Goal: Task Accomplishment & Management: Complete application form

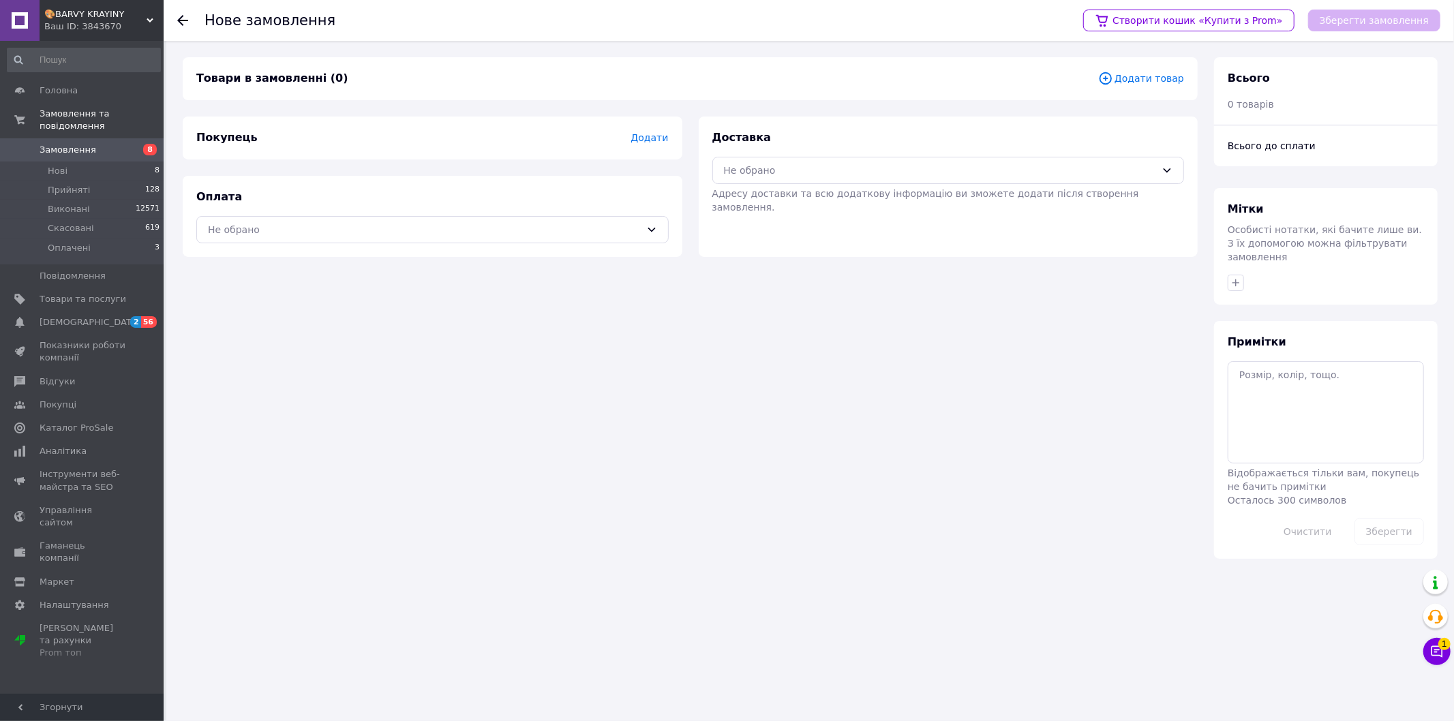
click at [651, 136] on span "Додати" at bounding box center [650, 137] width 38 height 11
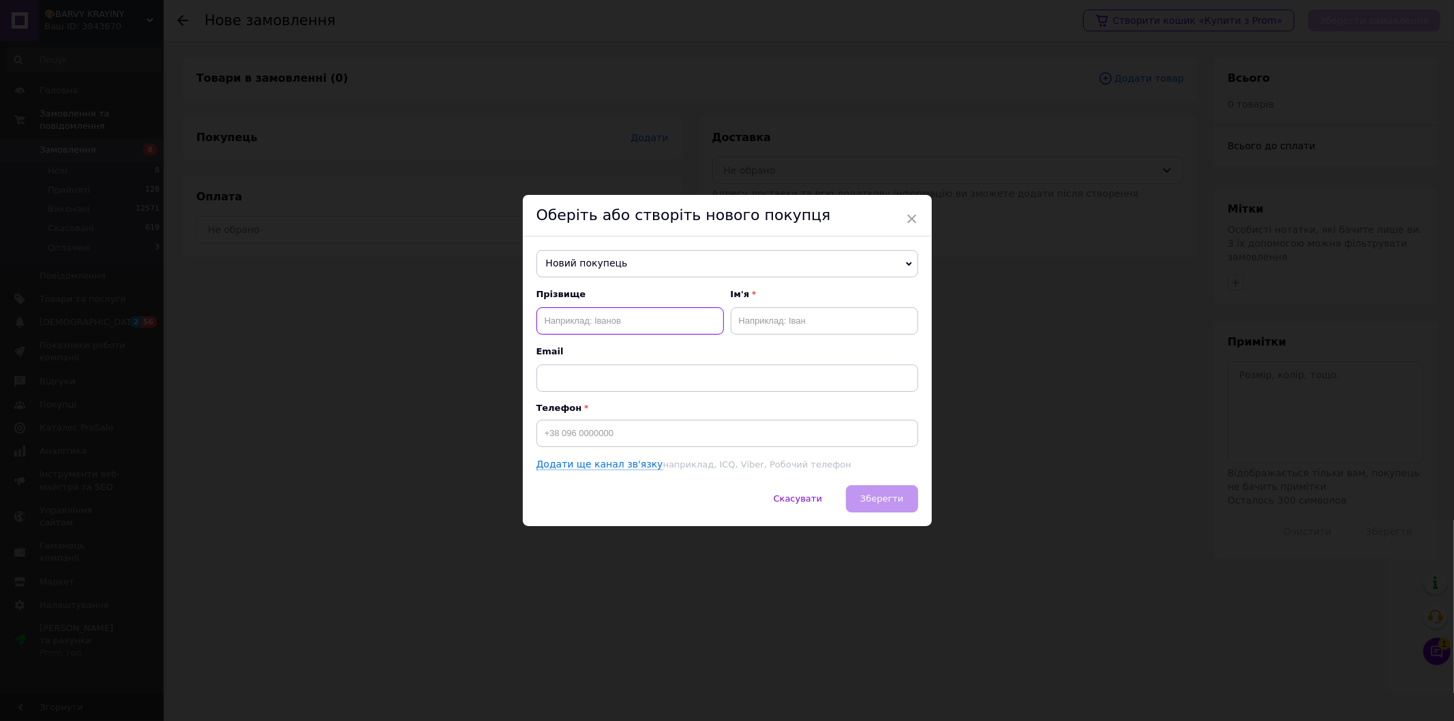
click at [629, 317] on input "text" at bounding box center [631, 321] width 188 height 27
type input "[PERSON_NAME] ТЗ"
click at [775, 316] on input "text" at bounding box center [825, 321] width 188 height 27
type input "[PERSON_NAME]"
click at [639, 440] on input at bounding box center [728, 433] width 382 height 27
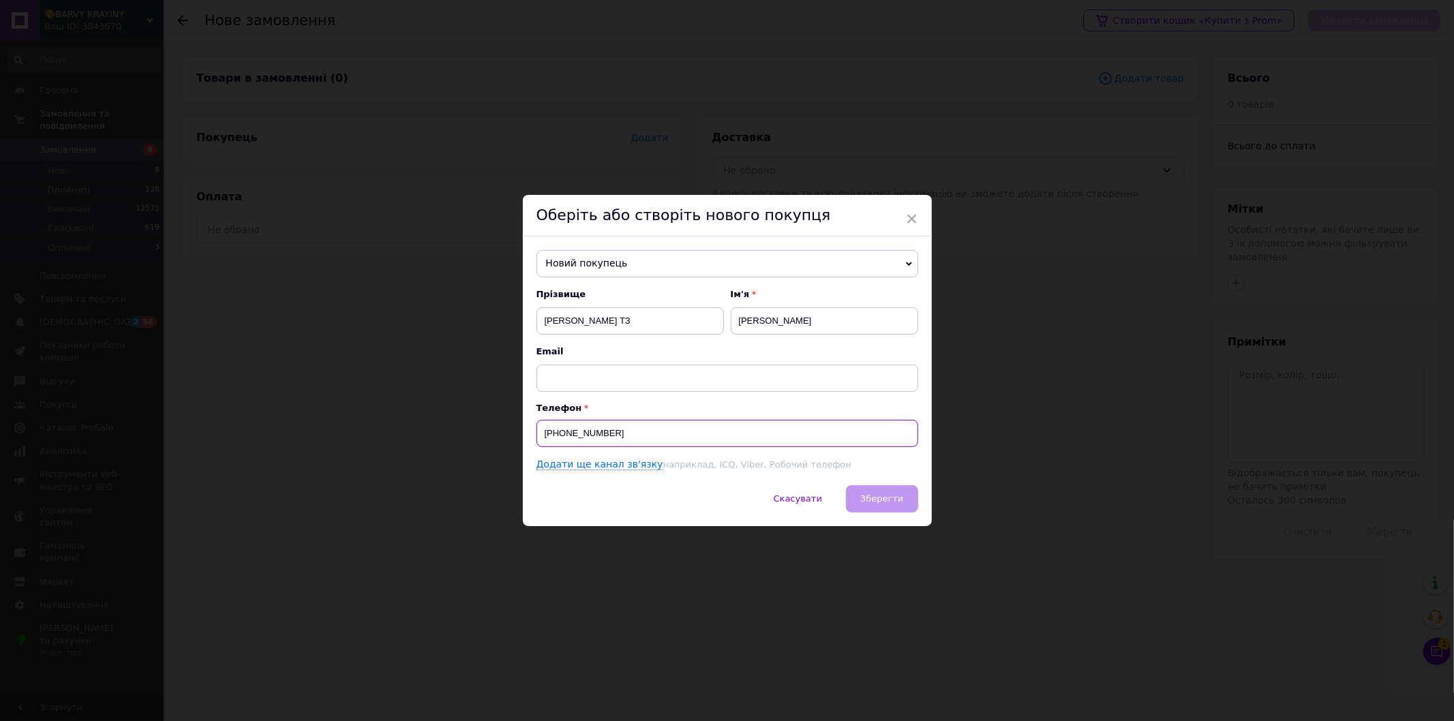
click at [590, 430] on input "[PHONE_NUMBER]" at bounding box center [728, 433] width 382 height 27
type input "[PHONE_NUMBER]"
click at [894, 499] on span "Зберегти" at bounding box center [881, 499] width 43 height 10
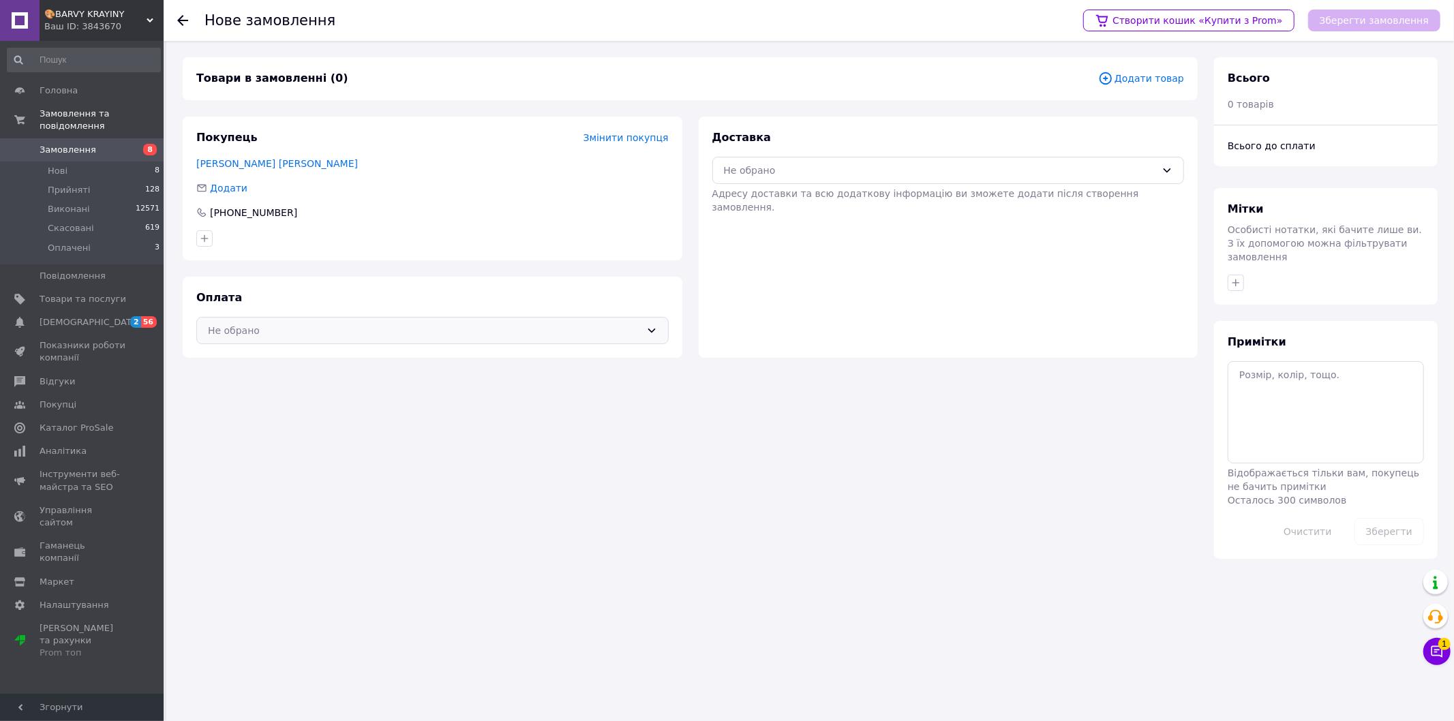
click at [643, 325] on div "Не обрано" at bounding box center [432, 330] width 473 height 27
click at [440, 393] on div "Післяплата" at bounding box center [432, 385] width 455 height 15
click at [1170, 82] on span "Додати товар" at bounding box center [1141, 78] width 86 height 15
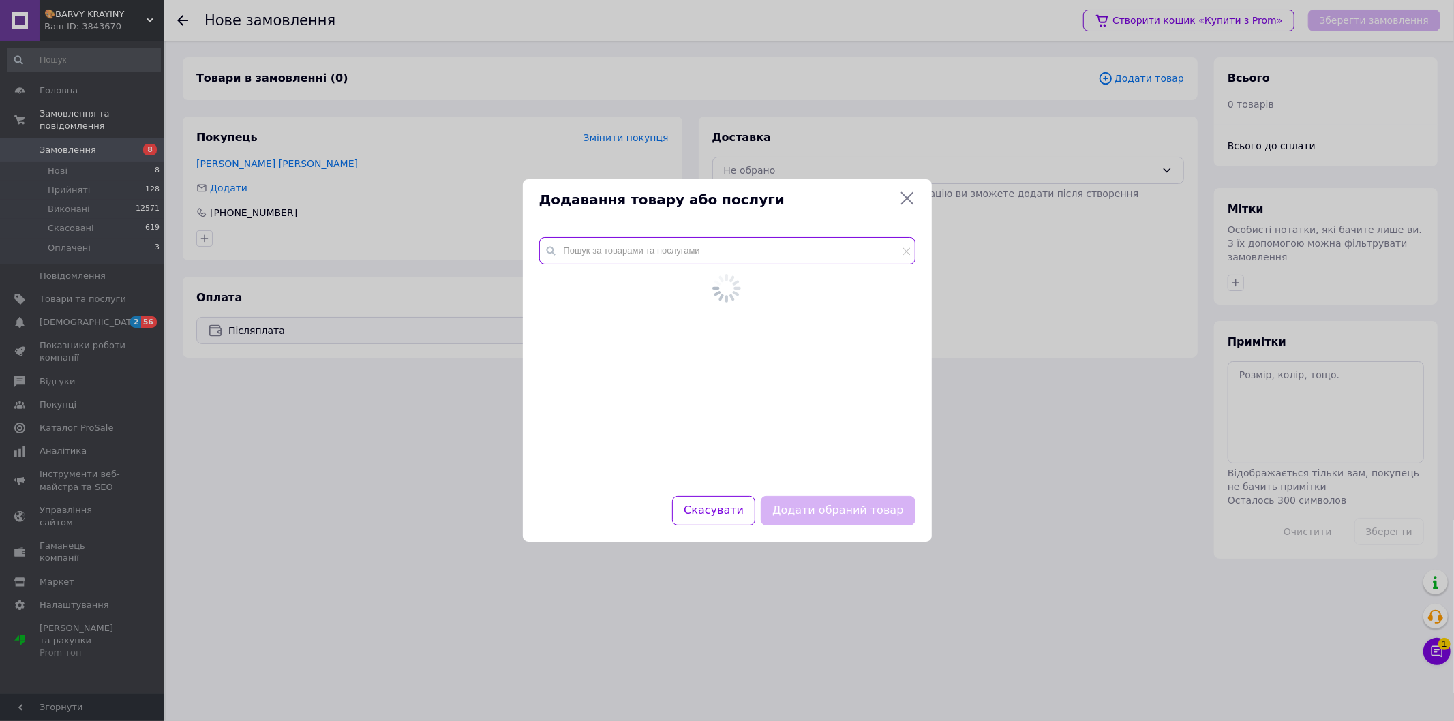
click at [707, 251] on input "text" at bounding box center [727, 250] width 376 height 27
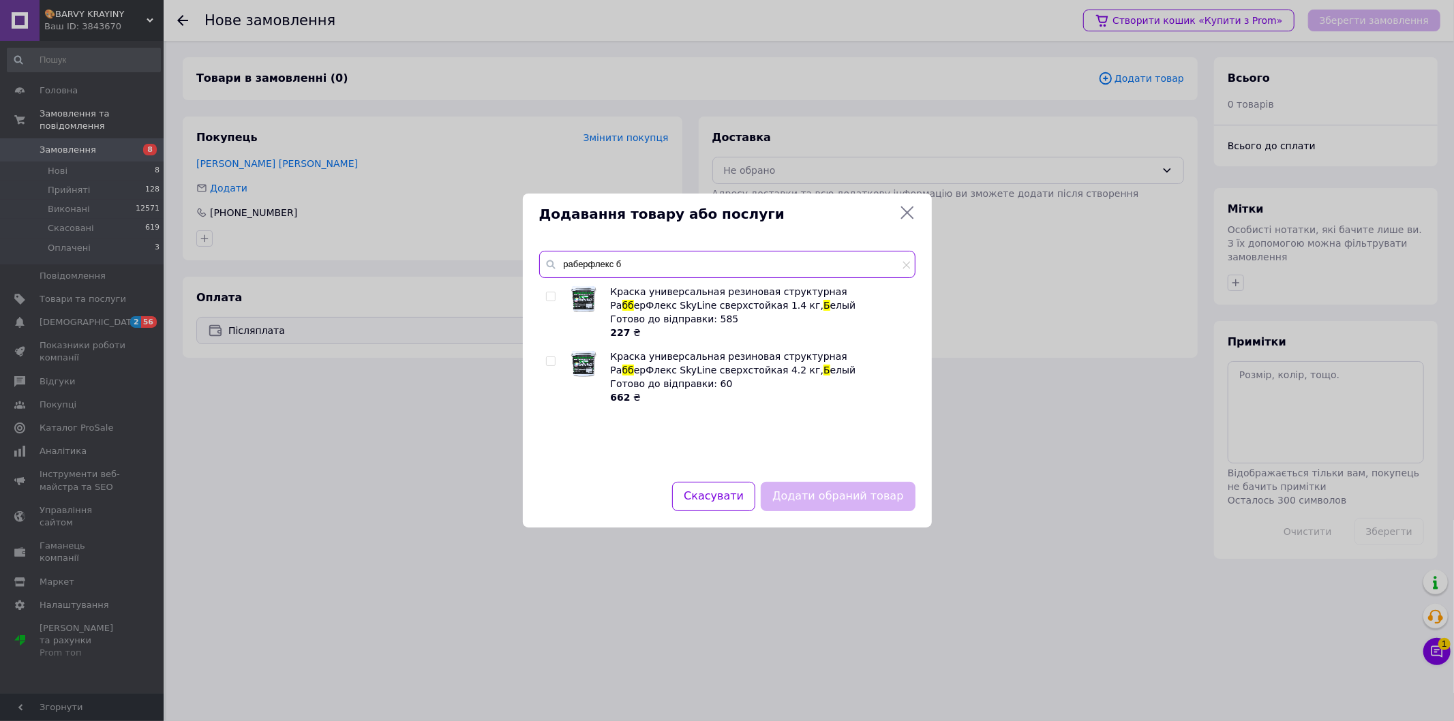
type input "раберфлекс"
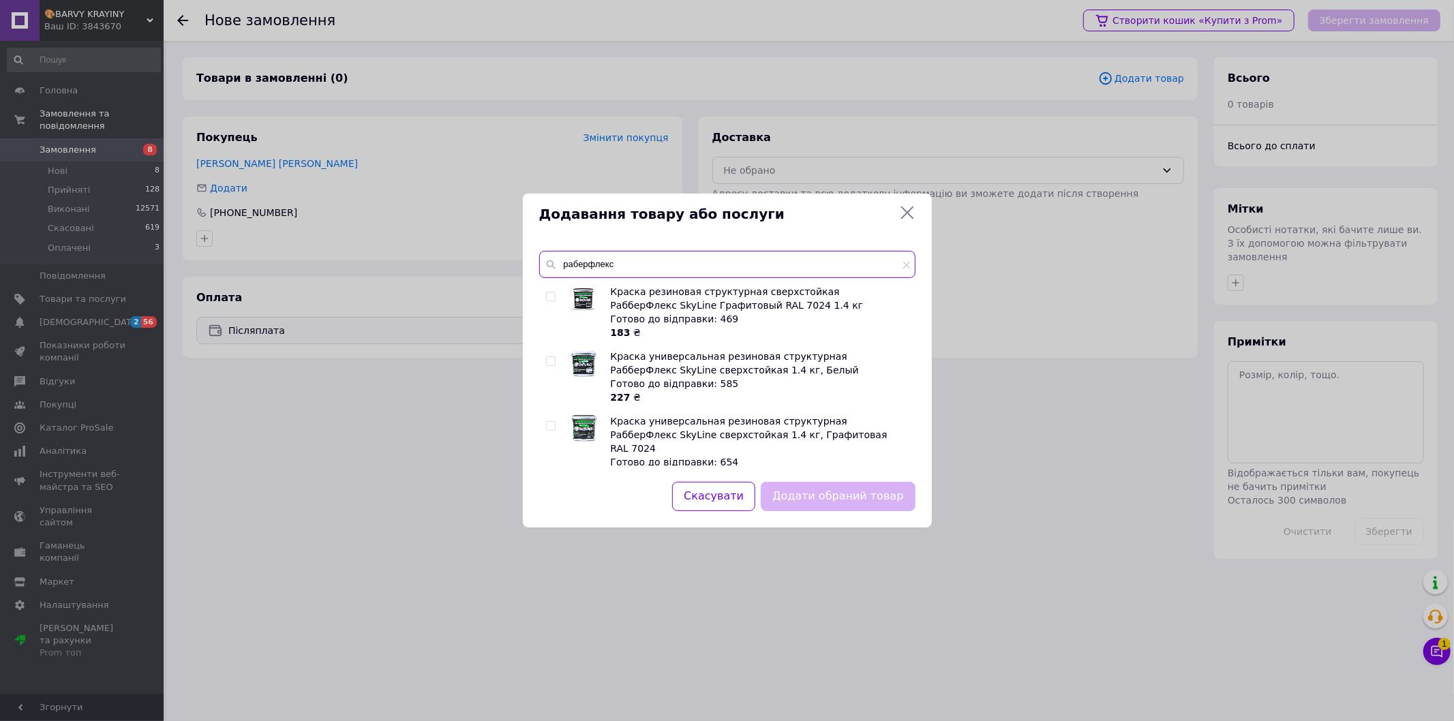
drag, startPoint x: 639, startPoint y: 263, endPoint x: 507, endPoint y: 254, distance: 131.9
click at [507, 254] on div "Додавання товару або послуги раберфлекс Краска резиновая структурная сверхстойк…" at bounding box center [727, 360] width 1454 height 721
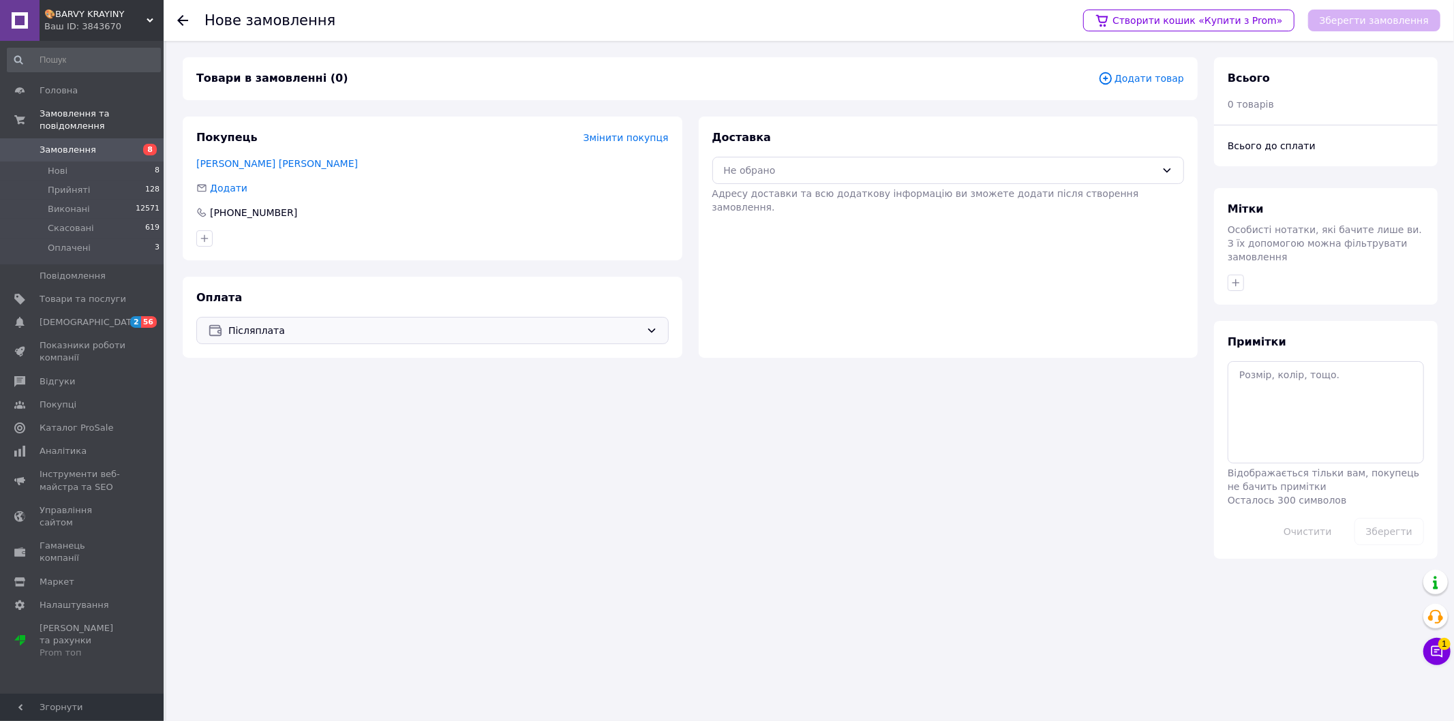
click at [1147, 65] on div "Товари в замовленні (0) Додати товар" at bounding box center [690, 78] width 1015 height 43
click at [1146, 75] on span "Додати товар" at bounding box center [1141, 78] width 86 height 15
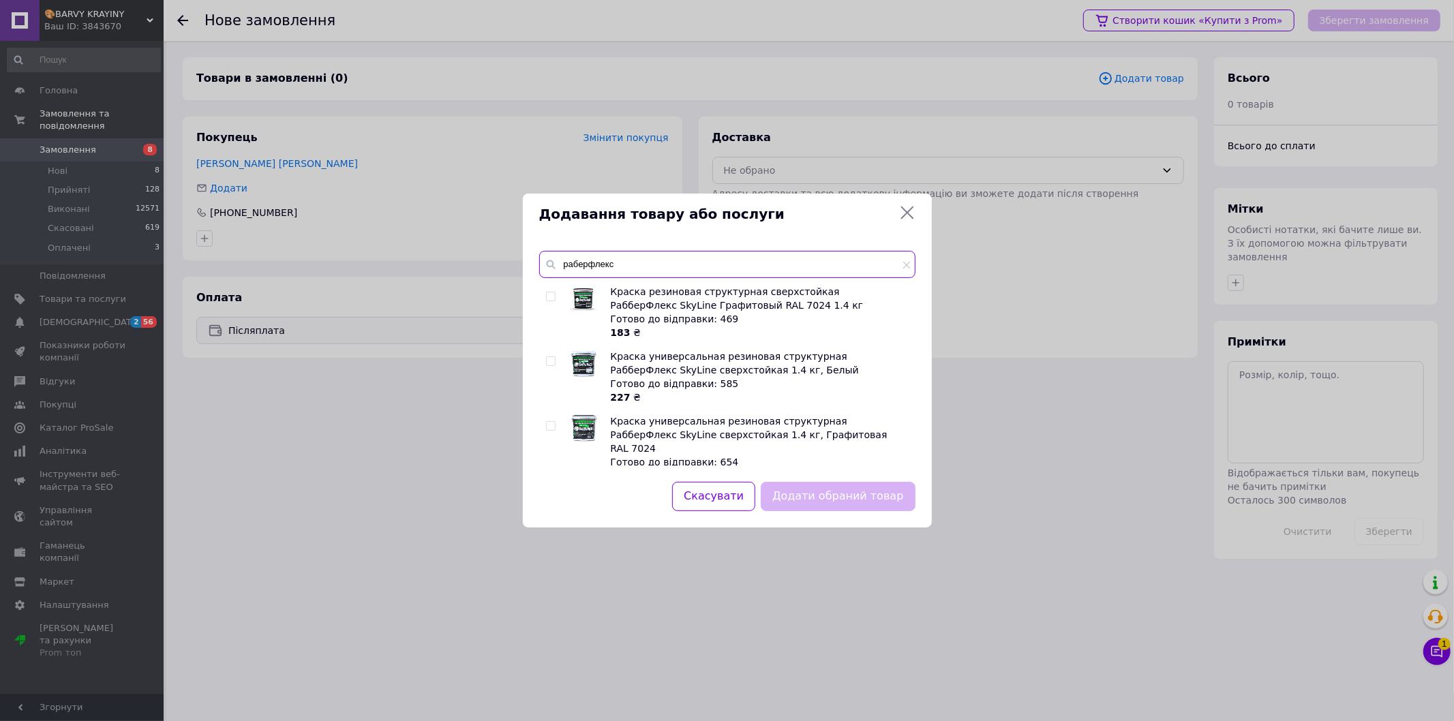
click at [625, 264] on input "раберфлекс" at bounding box center [727, 264] width 376 height 27
drag, startPoint x: 625, startPoint y: 263, endPoint x: 559, endPoint y: 261, distance: 65.5
click at [559, 261] on input "раберфлекс" at bounding box center [727, 264] width 376 height 27
paste input "Фарба гумова супереластична надстійка «РабберФлекс» SkyLine Бірюзова RAL 5018 3…"
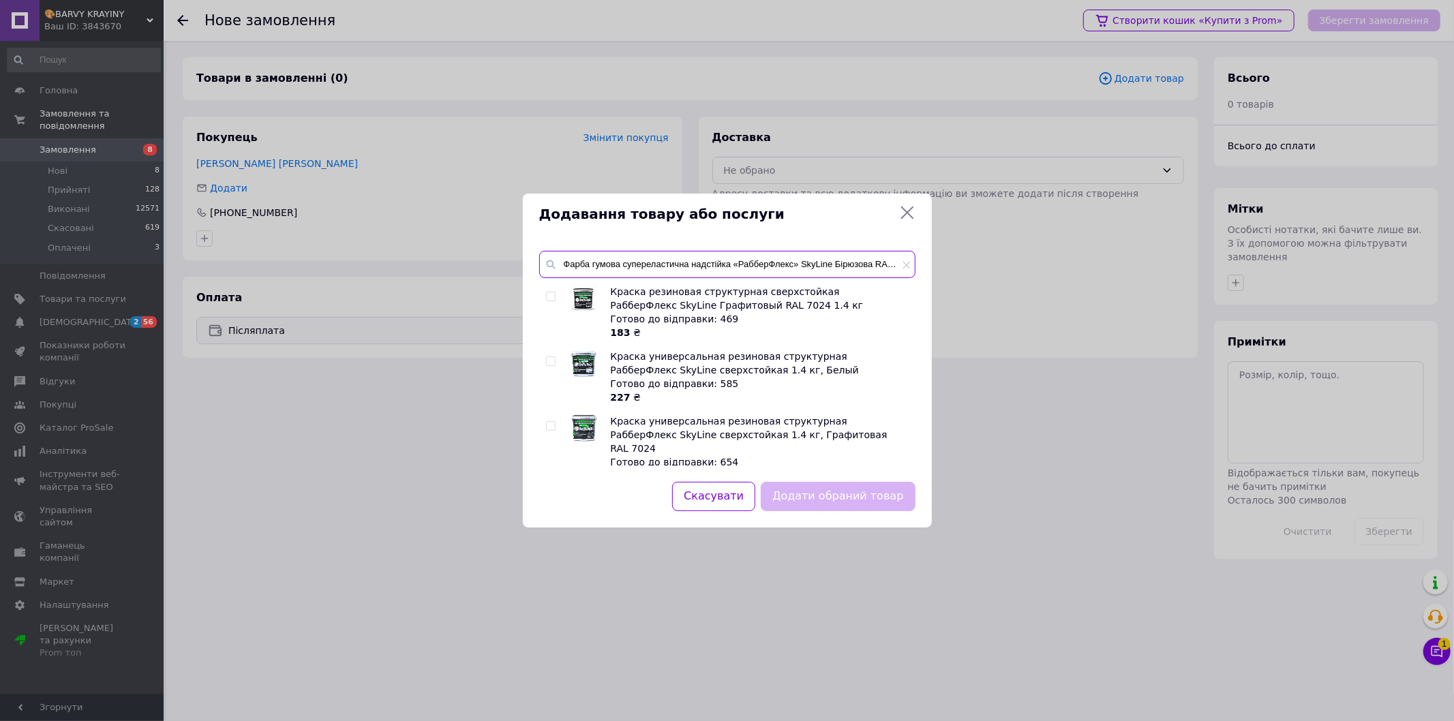
scroll to position [0, 42]
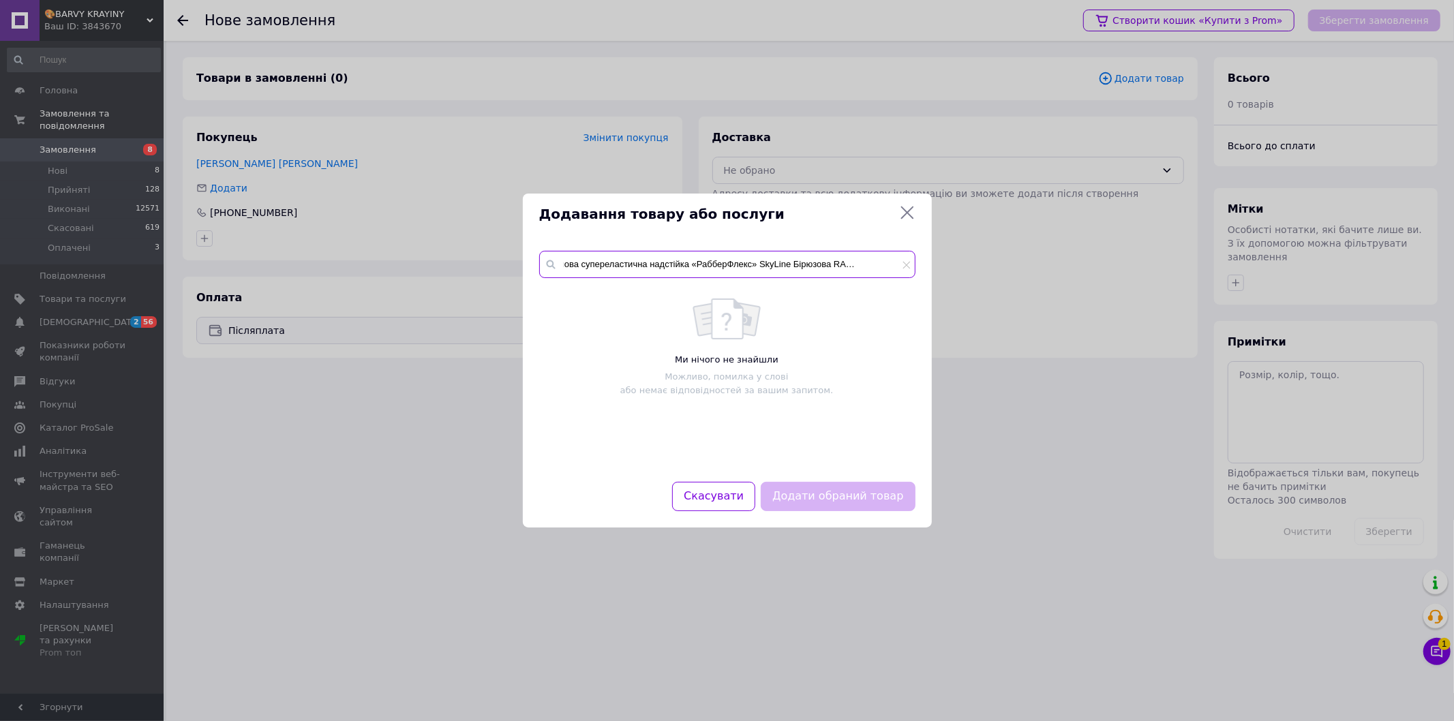
click at [635, 263] on input "Фарба гумова супереластична надстійка «РабберФлекс» SkyLine Бірюзова RAL 5018 3…" at bounding box center [727, 264] width 376 height 27
click at [631, 260] on input "[PERSON_NAME] надстійка «РабберФлекс» SkyLine Бірюзова RAL 5018 3,6 кг" at bounding box center [727, 264] width 376 height 27
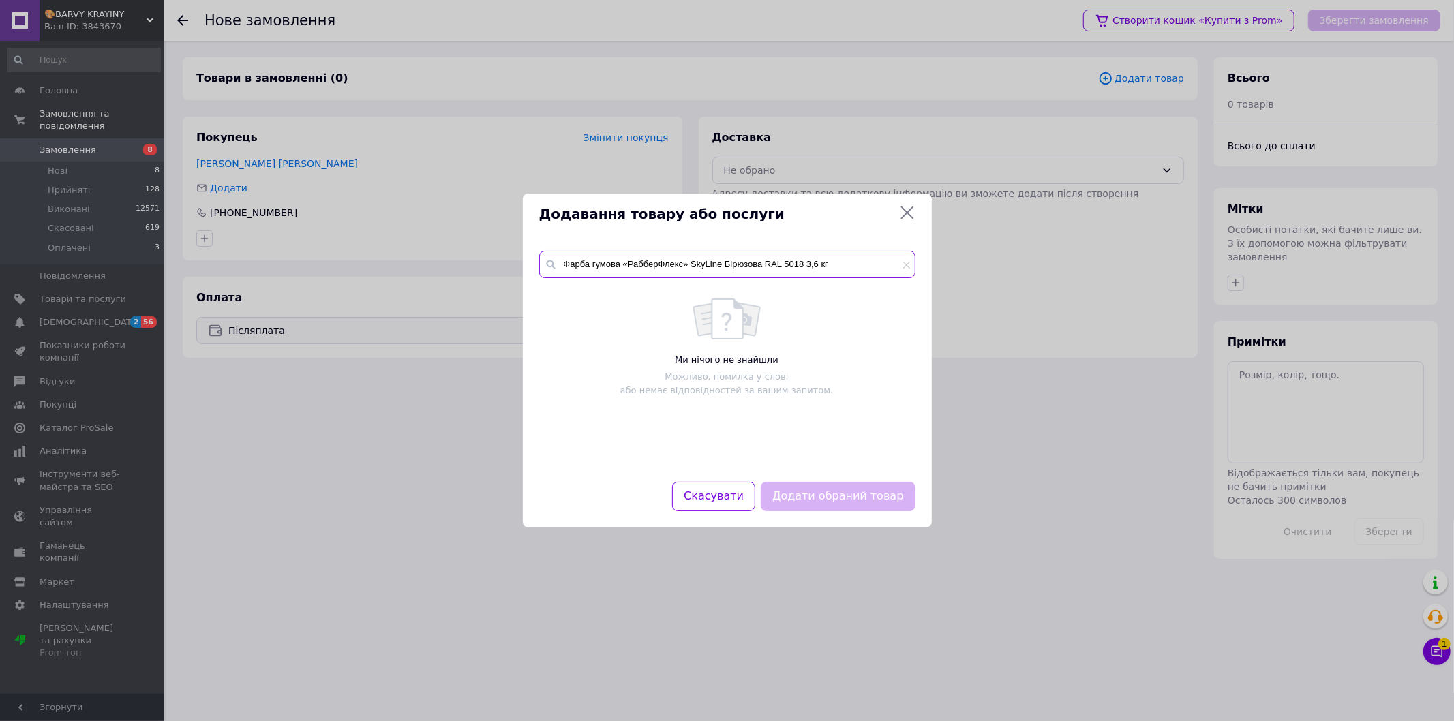
click at [615, 263] on input "Фарба гумова «РабберФлекс» SkyLine Бірюзова RAL 5018 3,6 кг" at bounding box center [727, 264] width 376 height 27
click at [708, 269] on input "Фарба «РабберФлекс» SkyLine Бірюзова RAL 5018 3,6 кг" at bounding box center [727, 264] width 376 height 27
click at [709, 269] on input "Фарба «РабберФлекс» SkyLine Бірюзова RAL 5018 3,6 кг" at bounding box center [727, 264] width 376 height 27
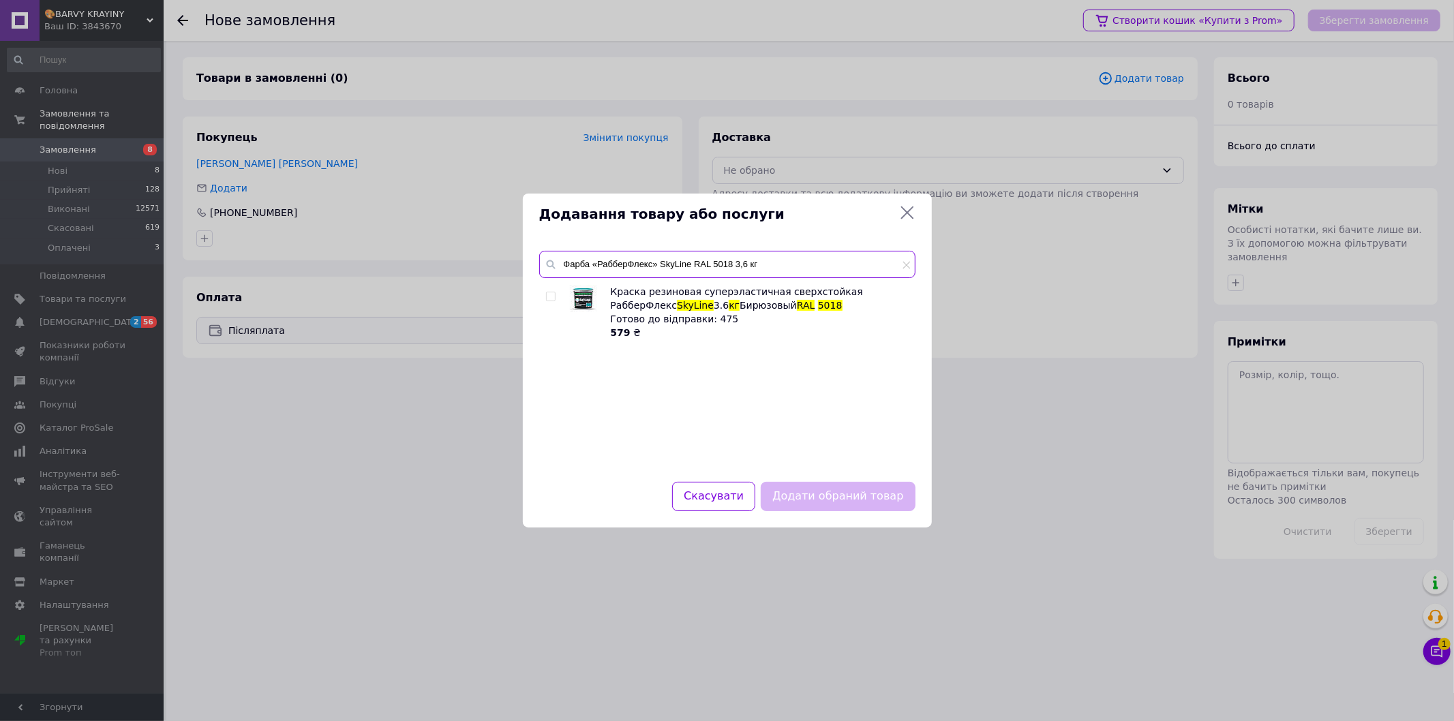
type input "Фарба «РабберФлекс» SkyLine RAL 5018 3,6 кг"
click at [550, 301] on input "checkbox" at bounding box center [550, 297] width 9 height 9
checkbox input "true"
click at [820, 500] on button "Додати обраний товар" at bounding box center [838, 496] width 154 height 29
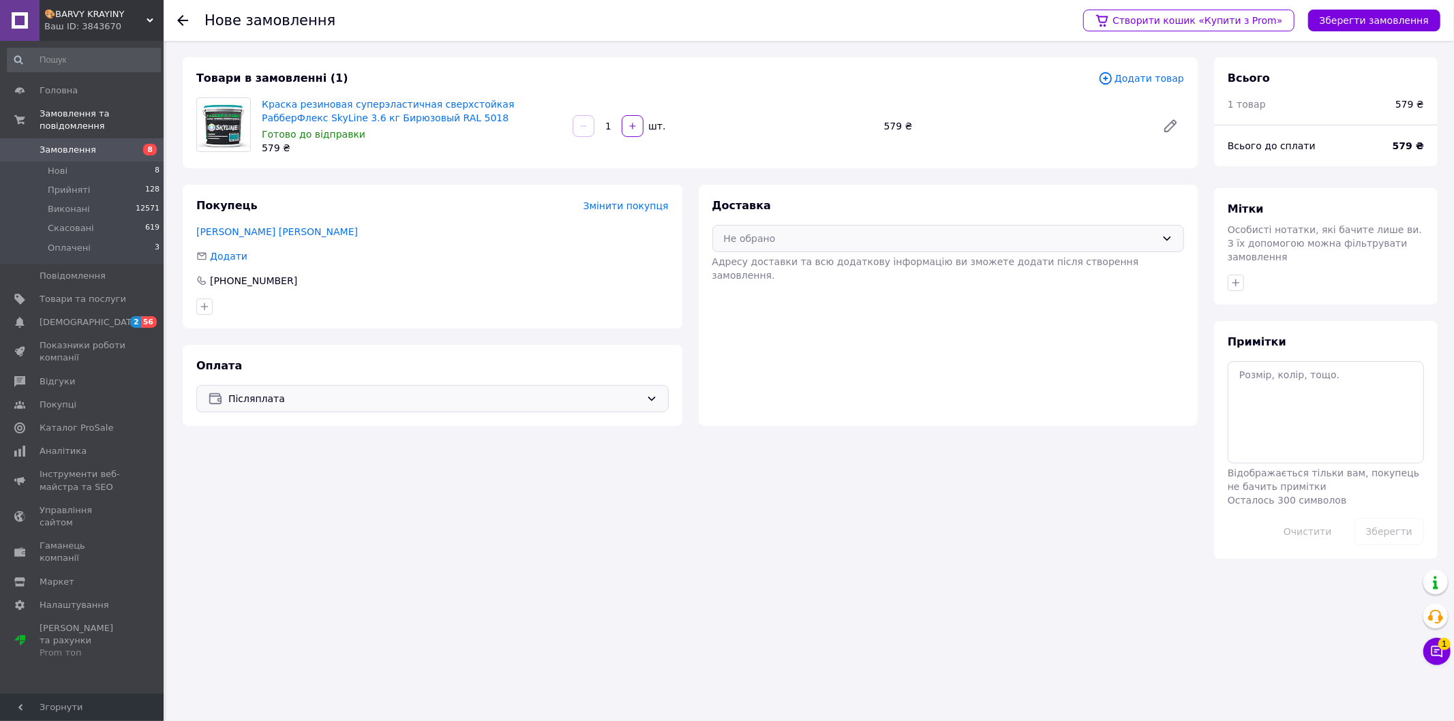
click at [1019, 235] on div "Не обрано" at bounding box center [940, 238] width 433 height 15
click at [926, 271] on span "Нова Пошта (платна)" at bounding box center [959, 268] width 429 height 14
click at [1345, 14] on button "Зберегти замовлення" at bounding box center [1374, 21] width 132 height 22
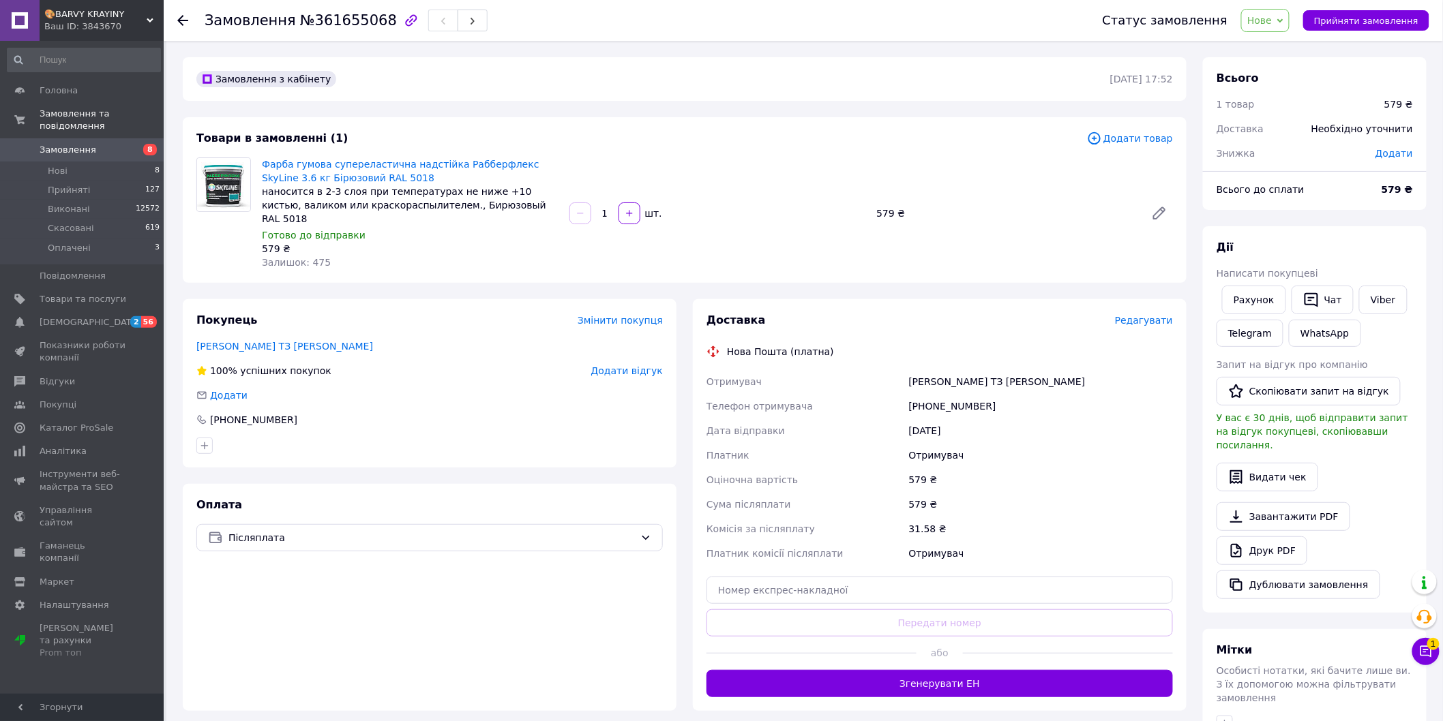
click at [1147, 315] on span "Редагувати" at bounding box center [1144, 320] width 58 height 11
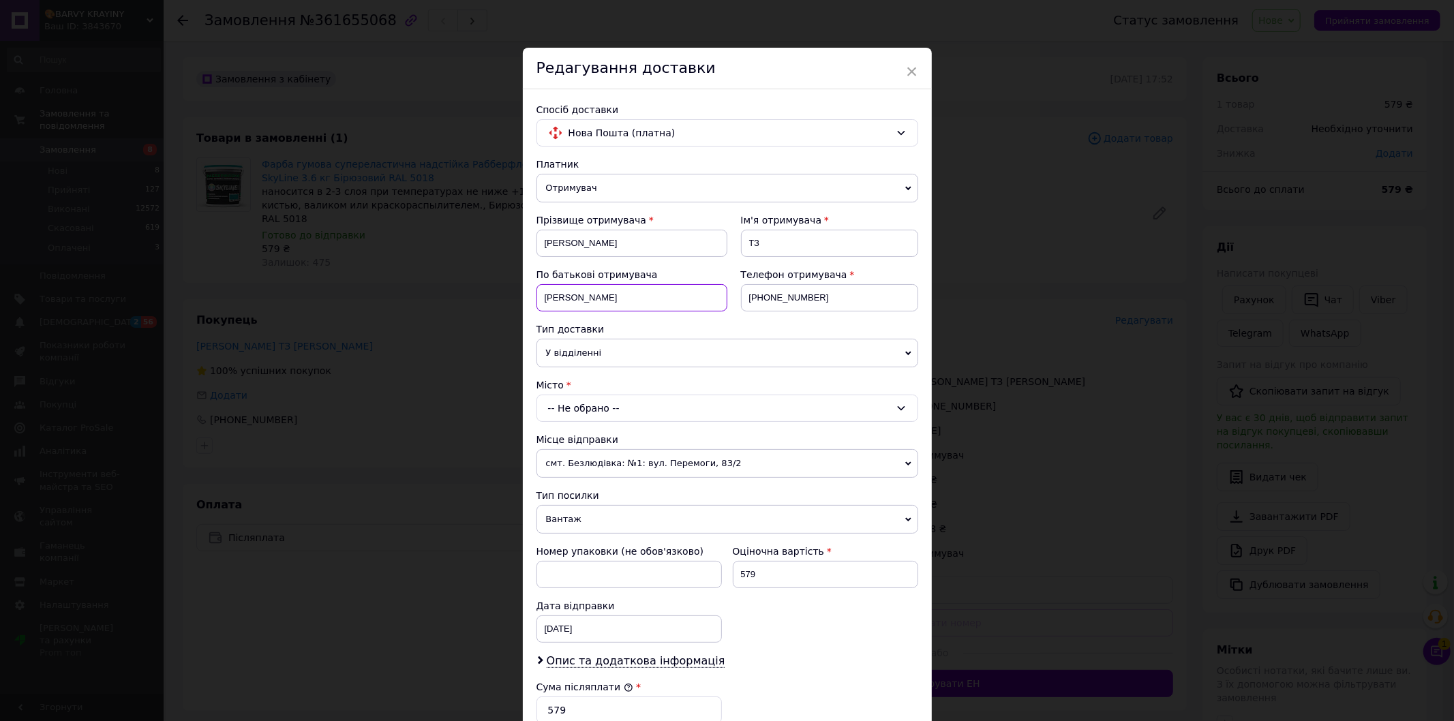
click at [563, 299] on input "[PERSON_NAME]" at bounding box center [632, 297] width 191 height 27
click at [574, 241] on input "[PERSON_NAME]" at bounding box center [632, 243] width 191 height 27
paste input "[PERSON_NAME]"
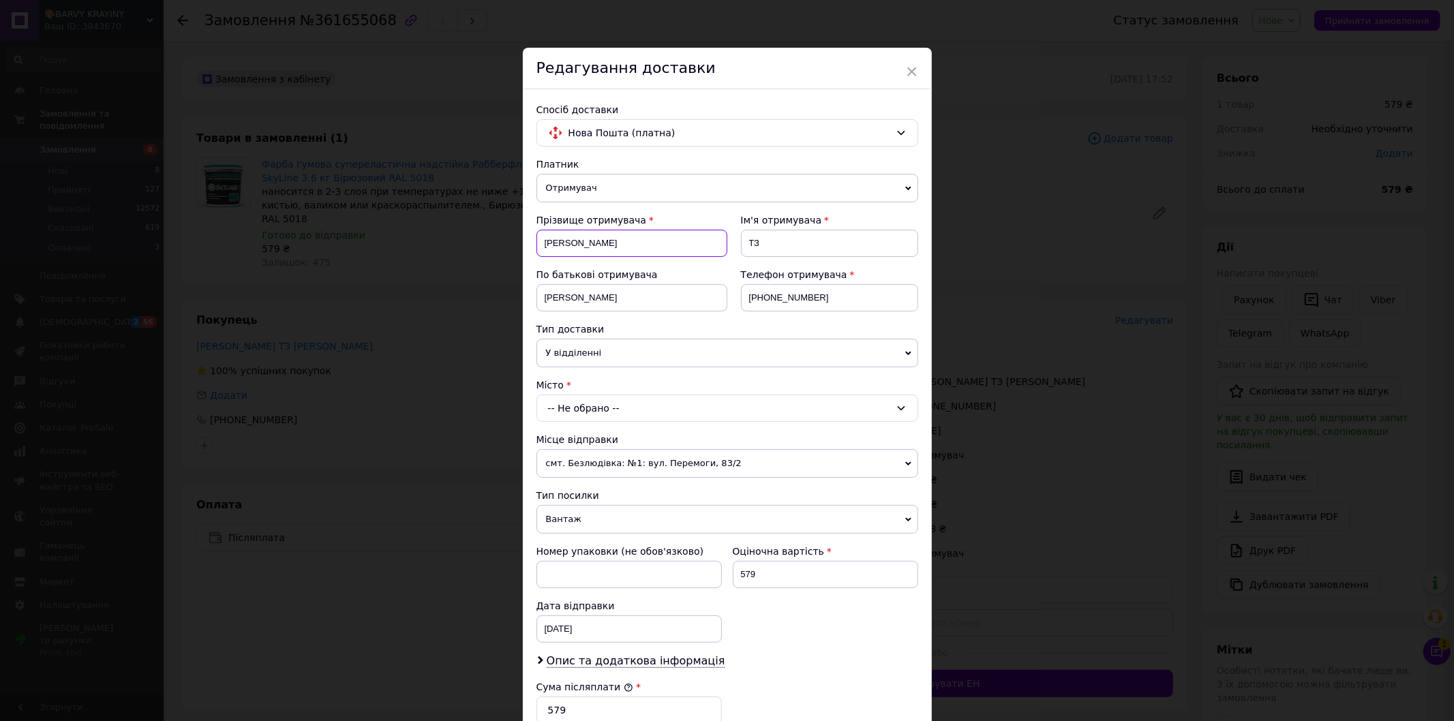
type input "[PERSON_NAME]"
click at [567, 301] on input "[PERSON_NAME]" at bounding box center [632, 297] width 191 height 27
click at [585, 247] on input "[PERSON_NAME]" at bounding box center [632, 243] width 191 height 27
type input "[PERSON_NAME]"
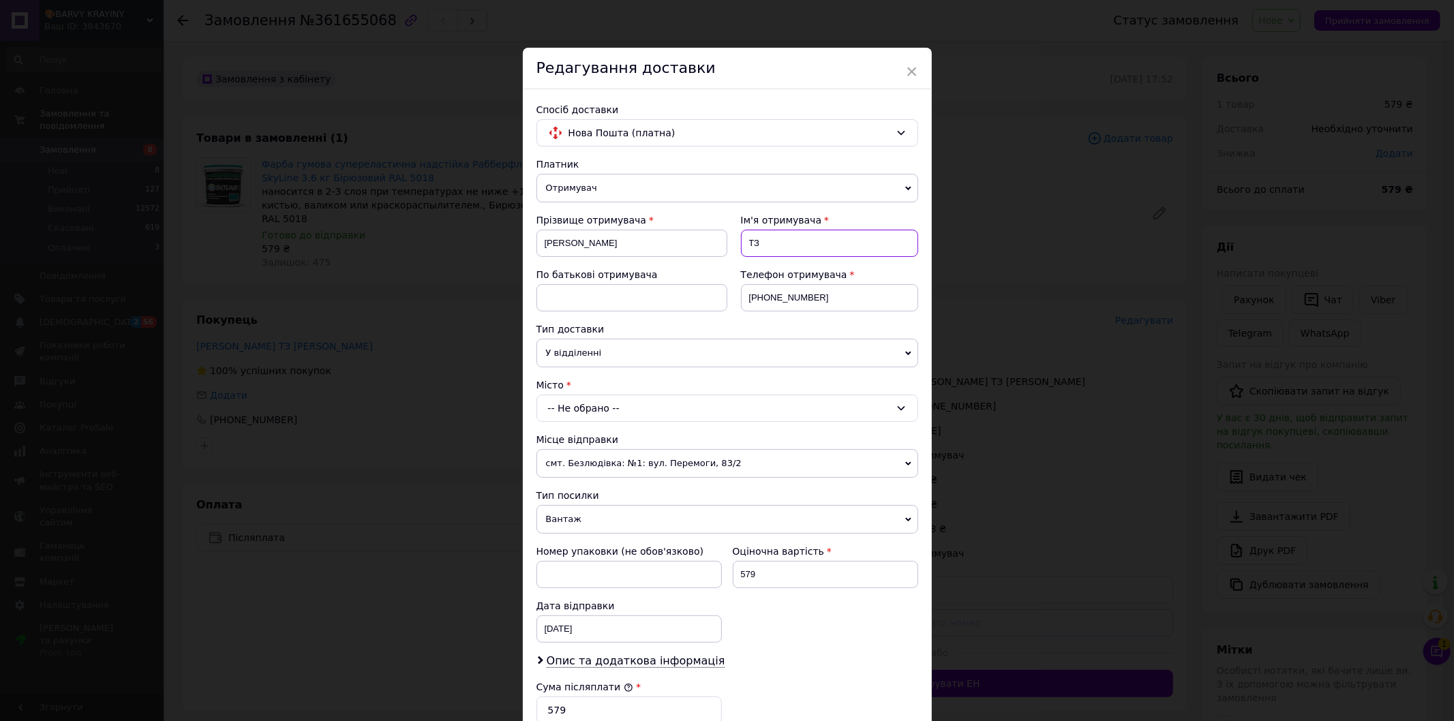
click at [751, 251] on input "ТЗ" at bounding box center [829, 243] width 177 height 27
click at [751, 250] on input "ТЗ" at bounding box center [829, 243] width 177 height 27
type input "е"
type input "[PERSON_NAME]"
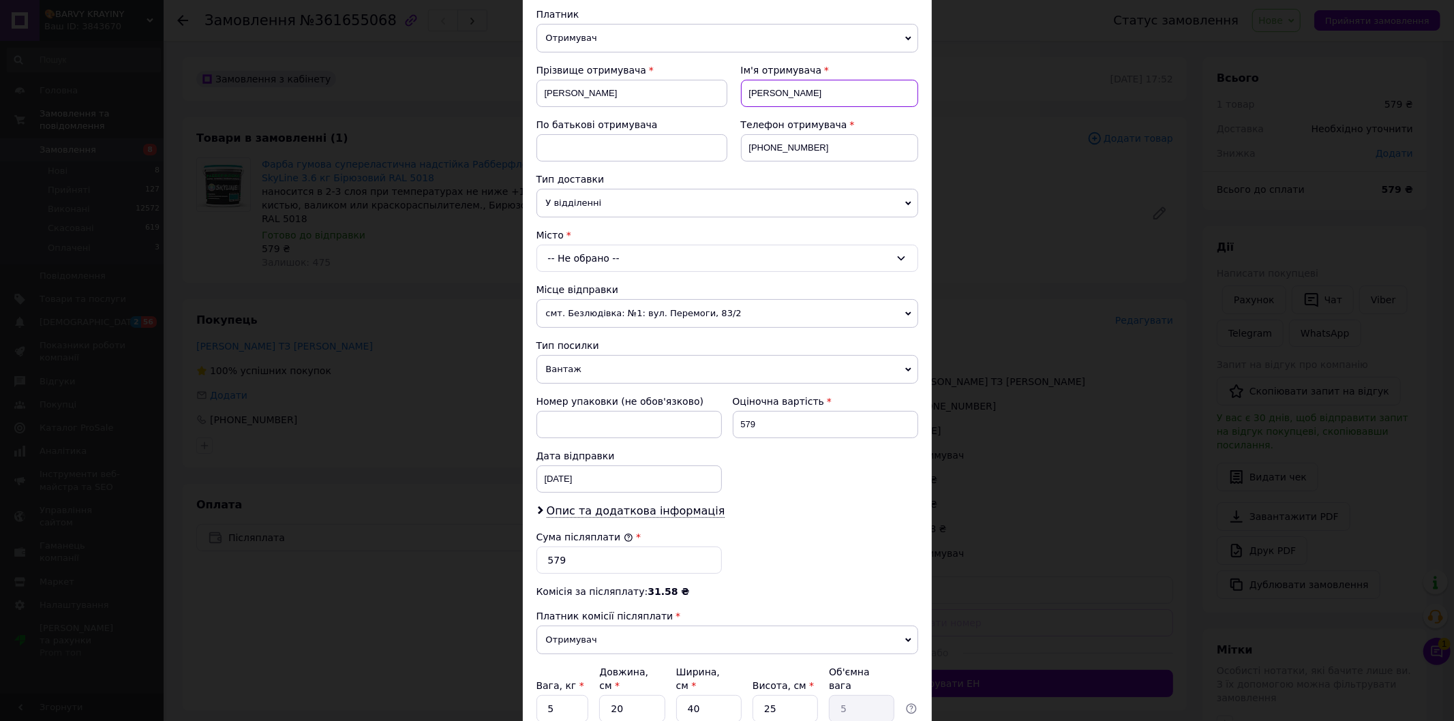
scroll to position [151, 0]
click at [719, 263] on div "-- Не обрано --" at bounding box center [728, 256] width 382 height 27
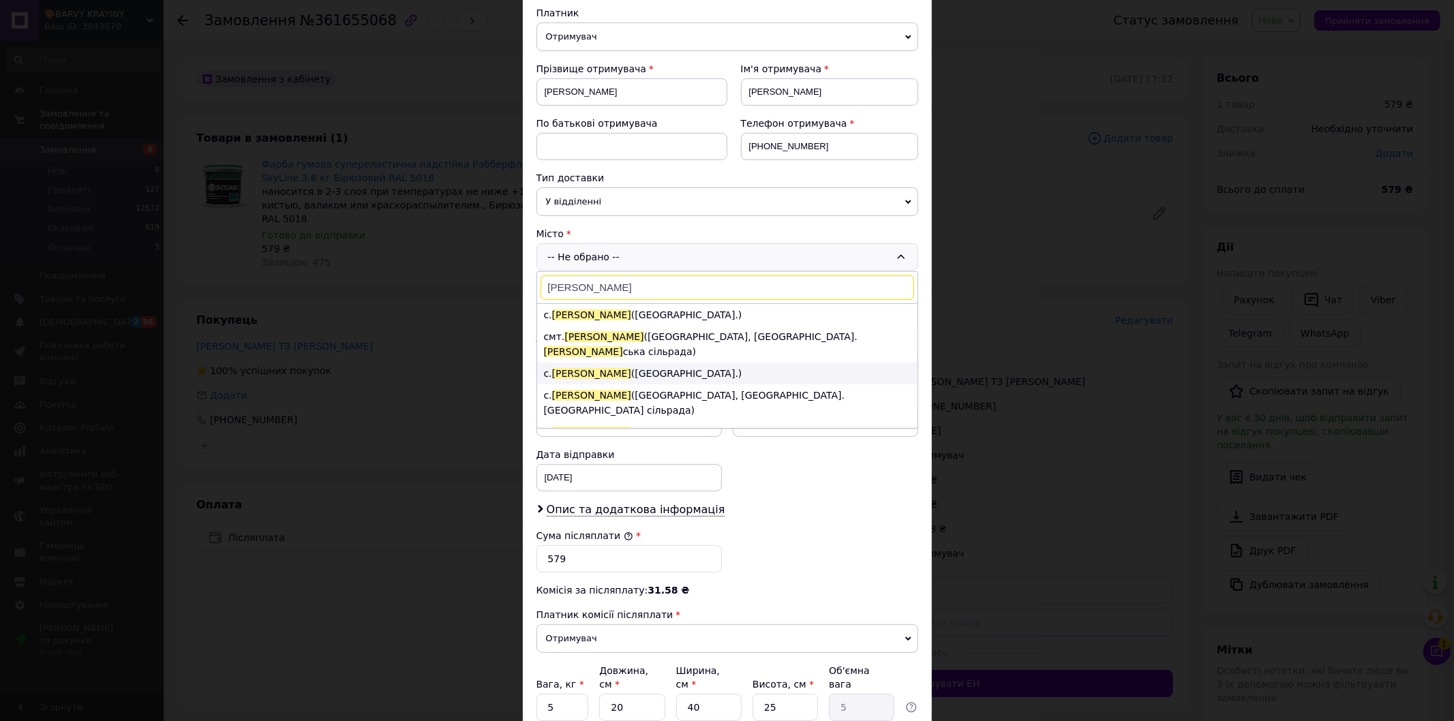
scroll to position [50, 0]
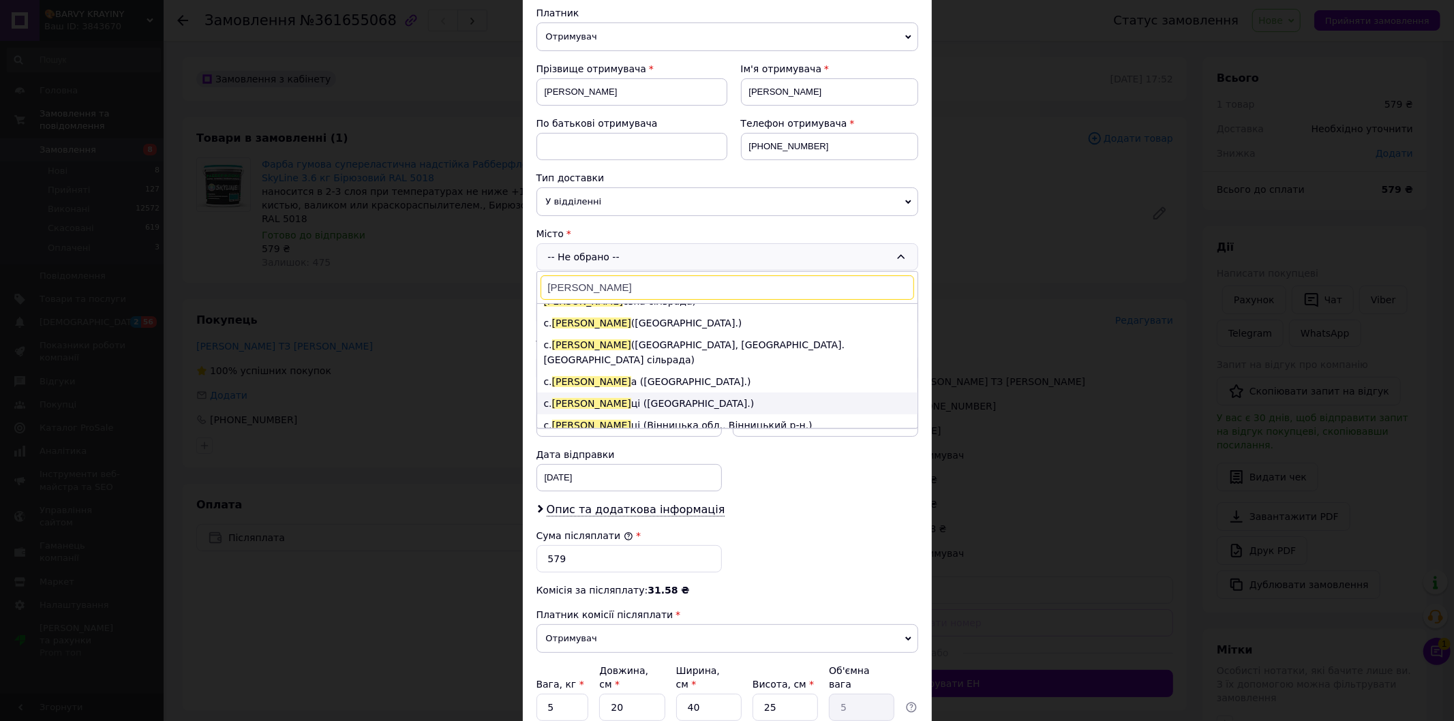
type input "[PERSON_NAME]"
click at [689, 393] on li "с. [PERSON_NAME] ці ([GEOGRAPHIC_DATA].)" at bounding box center [727, 404] width 380 height 22
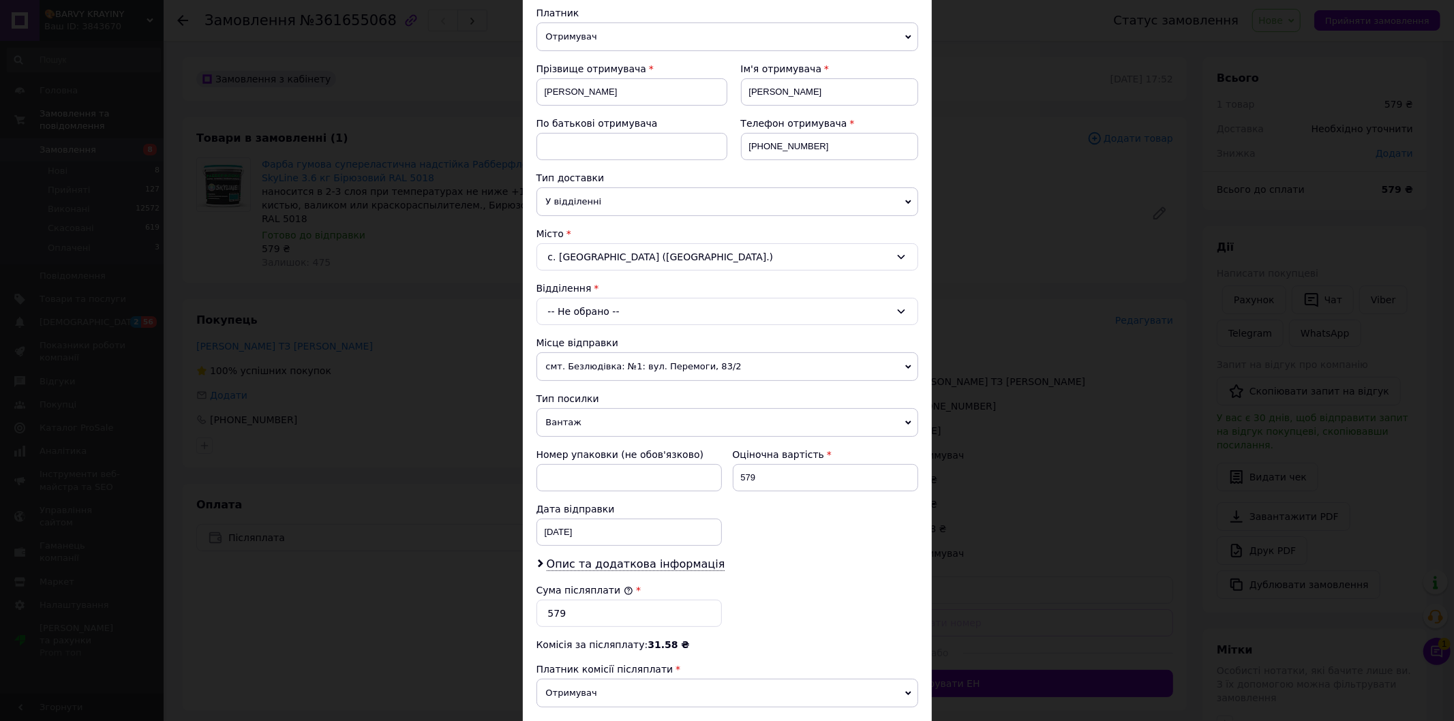
click at [700, 314] on div "-- Не обрано --" at bounding box center [728, 311] width 382 height 27
click at [696, 260] on div "с. [GEOGRAPHIC_DATA] ([GEOGRAPHIC_DATA].)" at bounding box center [728, 256] width 382 height 27
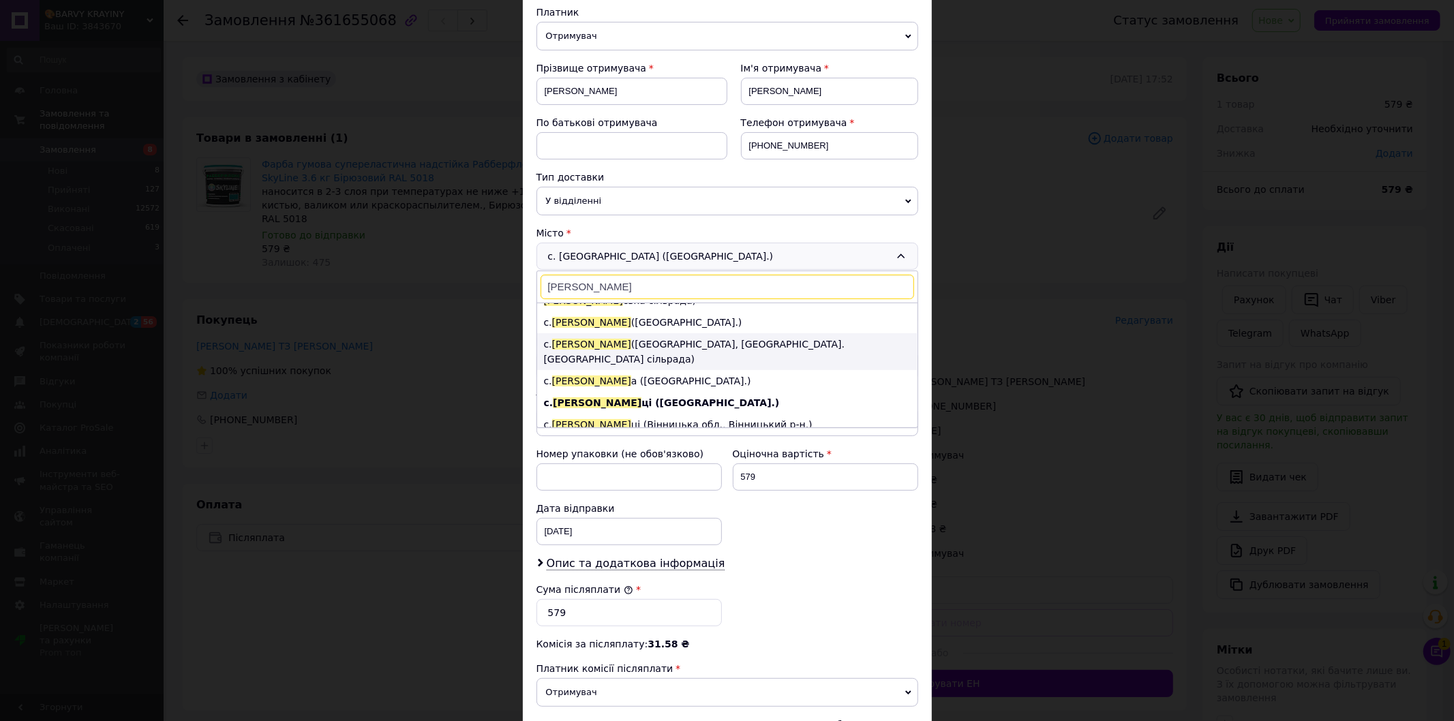
scroll to position [151, 0]
type input "[PERSON_NAME]"
click at [668, 334] on li "с. [GEOGRAPHIC_DATA] ([GEOGRAPHIC_DATA], [GEOGRAPHIC_DATA]. [GEOGRAPHIC_DATA] с…" at bounding box center [727, 352] width 380 height 37
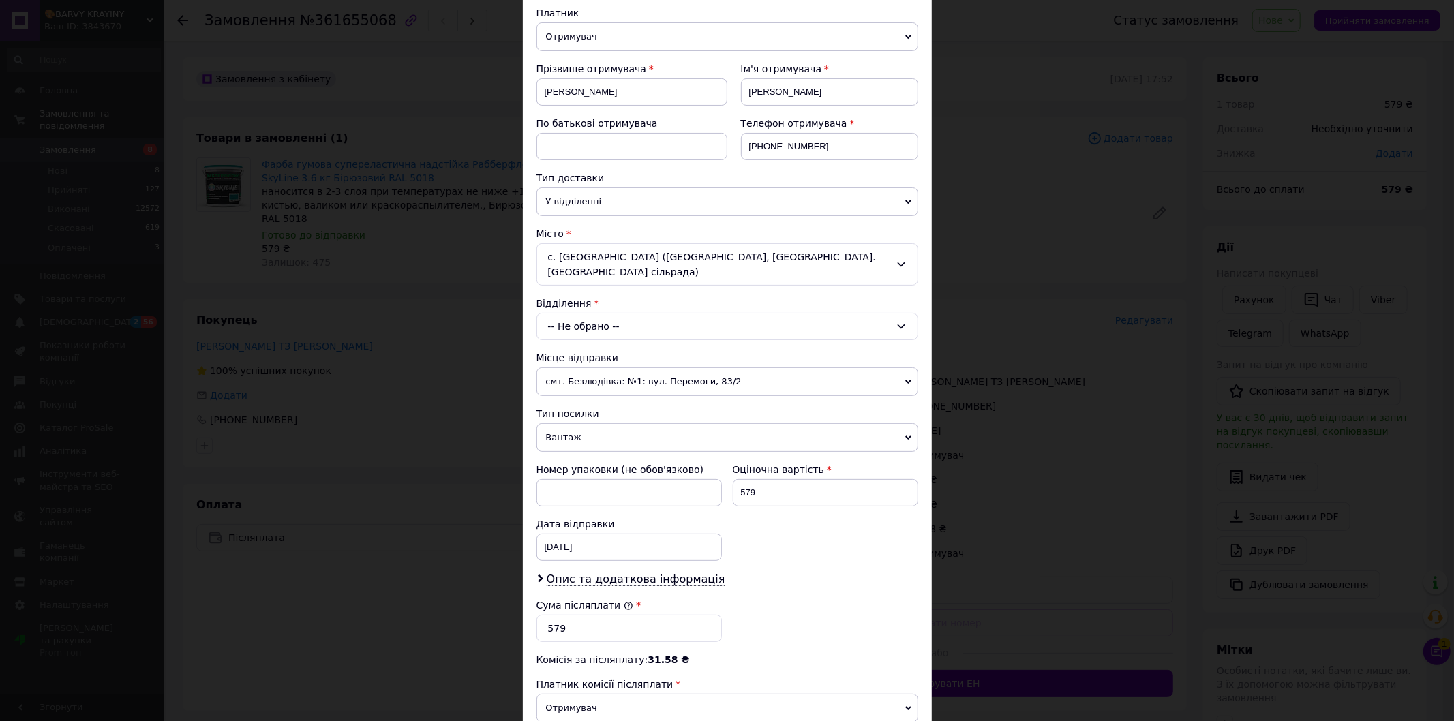
click at [652, 313] on div "-- Не обрано --" at bounding box center [728, 326] width 382 height 27
click at [652, 313] on div "-- Не обрано -- Пункт приймання-видачі (до 30 кг): вул. Самарка, 155" at bounding box center [728, 326] width 382 height 27
click at [610, 313] on div "-- Не обрано --" at bounding box center [728, 326] width 382 height 27
click at [610, 313] on div "-- Не обрано -- Пункт приймання-видачі (до 30 кг): вул. Самарка, 155" at bounding box center [728, 326] width 382 height 27
click at [600, 260] on div "с. [GEOGRAPHIC_DATA] ([GEOGRAPHIC_DATA], [GEOGRAPHIC_DATA]. [GEOGRAPHIC_DATA] с…" at bounding box center [728, 264] width 382 height 42
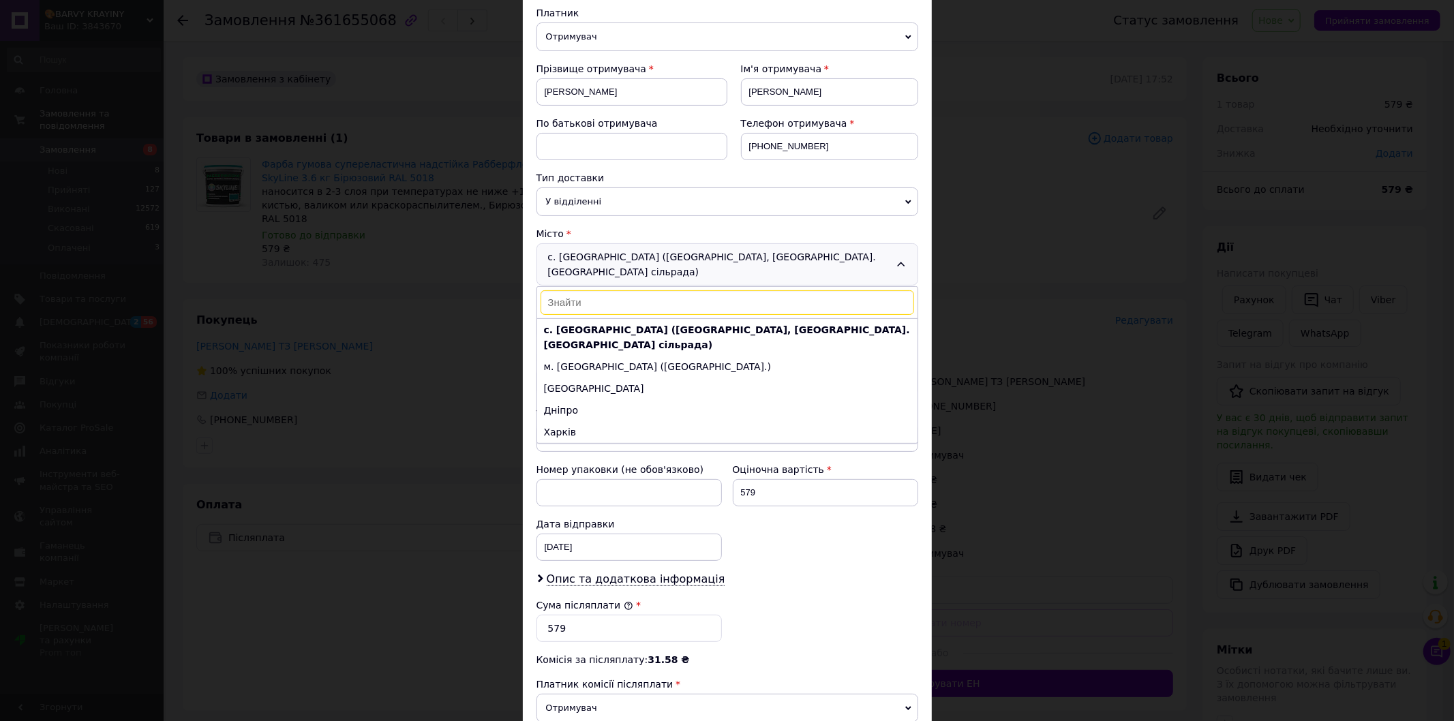
click at [600, 260] on div "с. [GEOGRAPHIC_DATA] ([GEOGRAPHIC_DATA], [GEOGRAPHIC_DATA]. [GEOGRAPHIC_DATA] с…" at bounding box center [728, 264] width 382 height 42
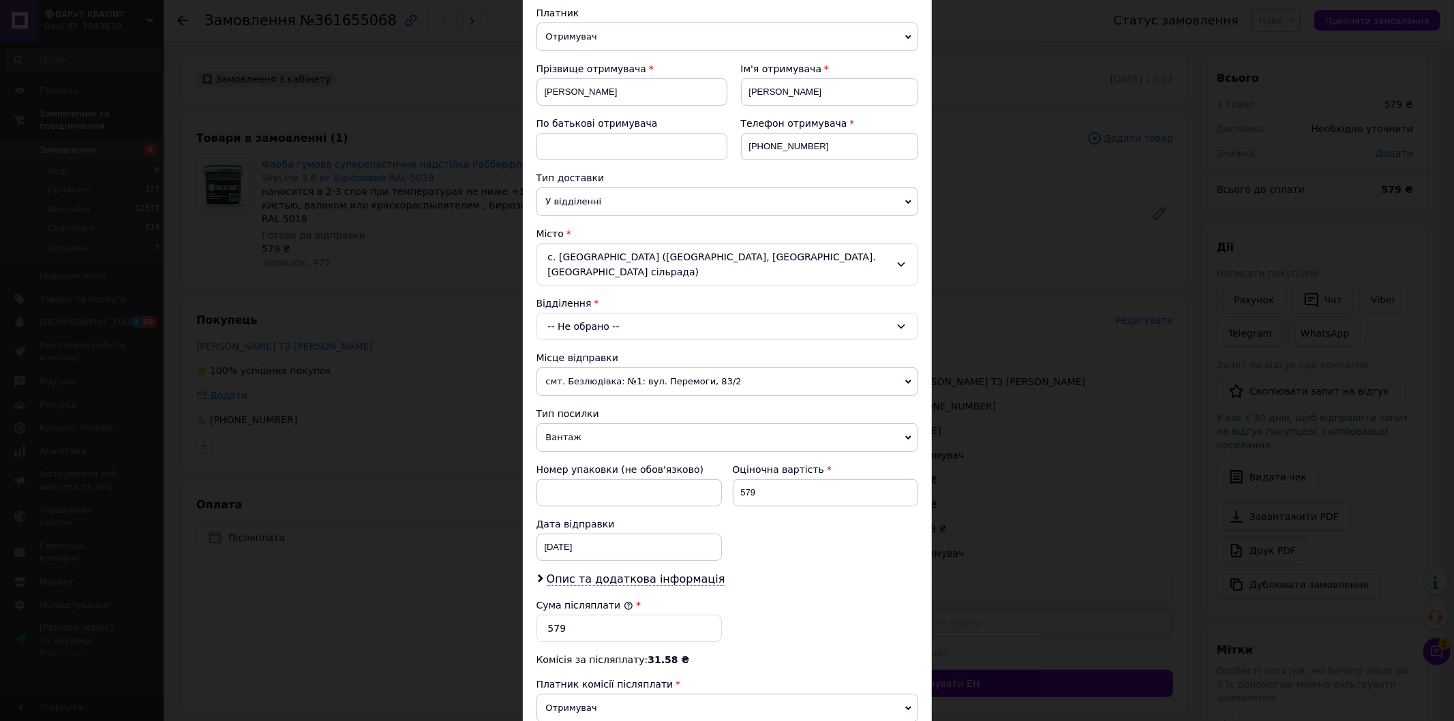
click at [592, 317] on div "-- Не обрано --" at bounding box center [728, 326] width 382 height 27
click at [592, 317] on div "-- Не обрано -- Пункт приймання-видачі (до 30 кг): вул. Самарка, 155" at bounding box center [728, 326] width 382 height 27
click at [592, 317] on div "-- Не обрано --" at bounding box center [728, 326] width 382 height 27
type input "2"
click at [762, 91] on input "[PERSON_NAME]" at bounding box center [829, 91] width 177 height 27
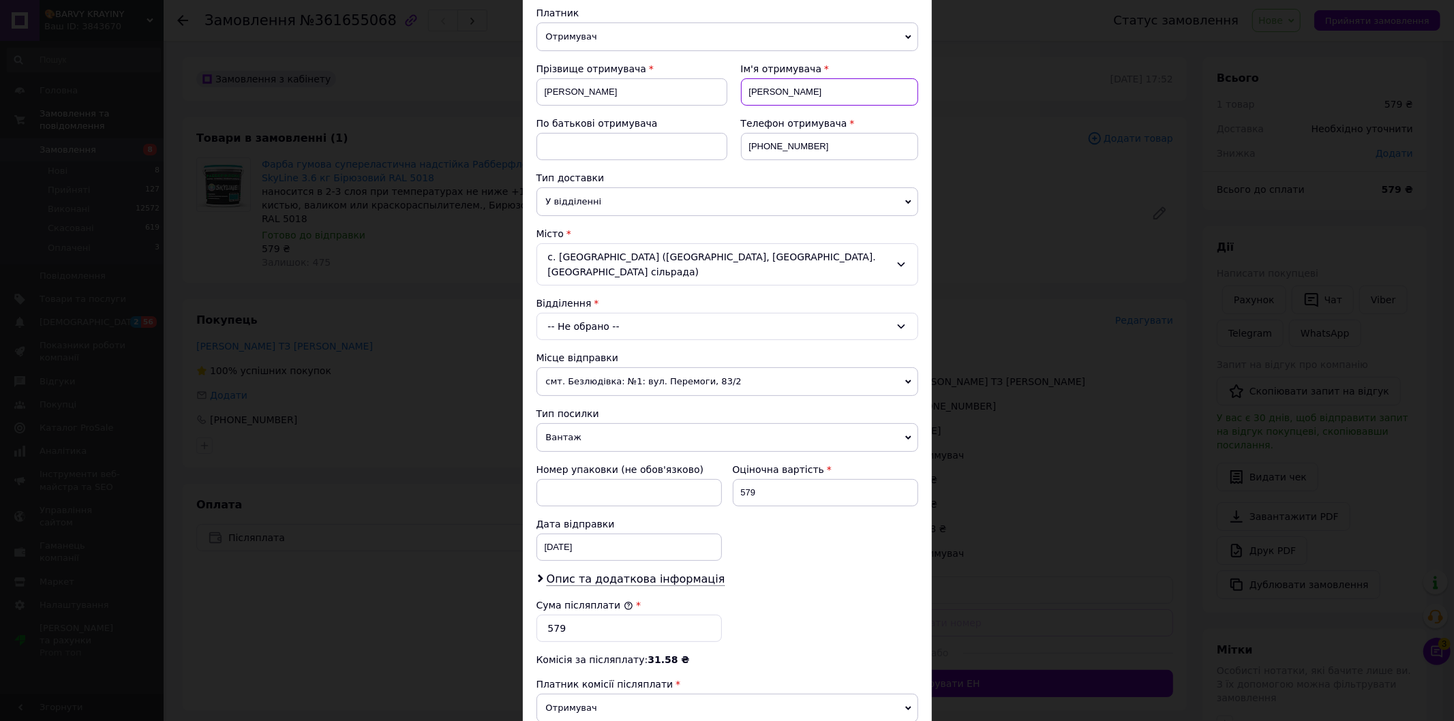
click at [762, 91] on input "[PERSON_NAME]" at bounding box center [829, 91] width 177 height 27
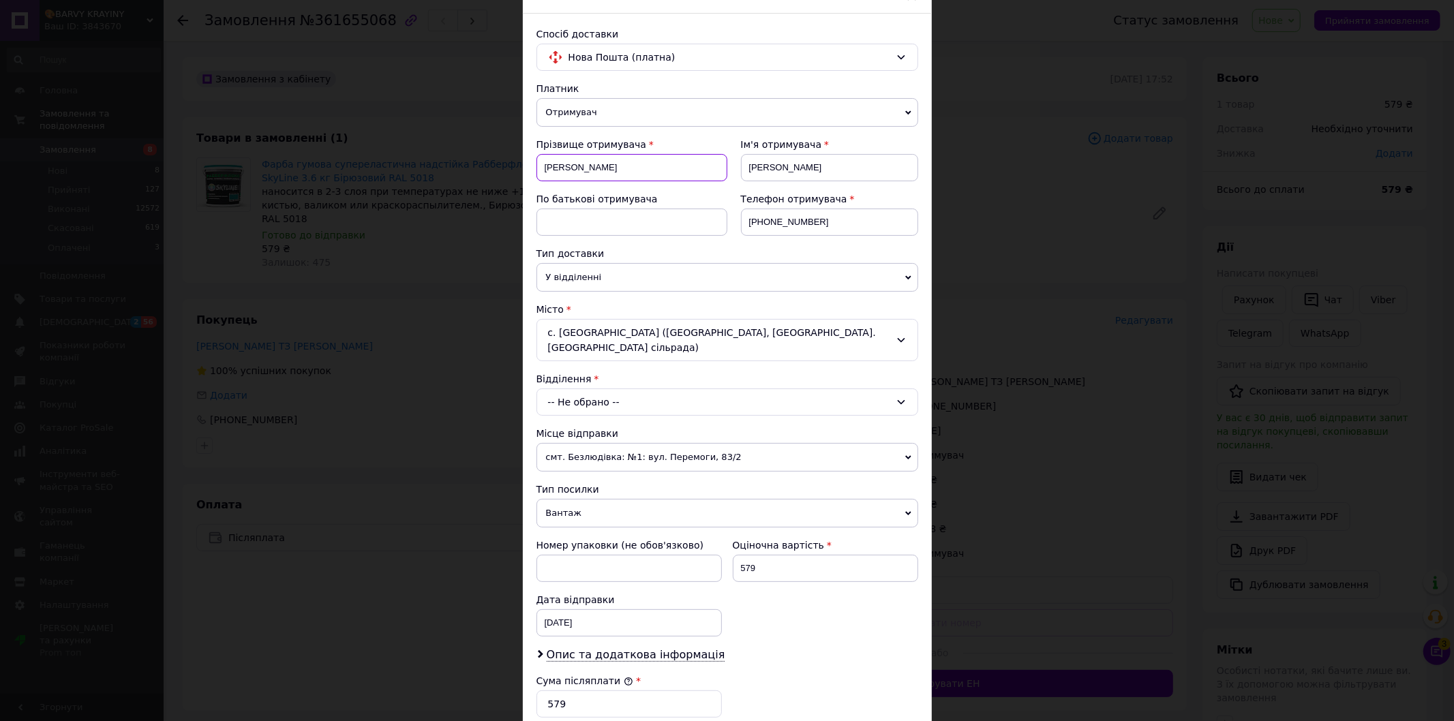
drag, startPoint x: 539, startPoint y: 164, endPoint x: 584, endPoint y: 168, distance: 44.5
click at [584, 168] on input "[PERSON_NAME]" at bounding box center [632, 167] width 191 height 27
drag, startPoint x: 828, startPoint y: 222, endPoint x: 760, endPoint y: 222, distance: 68.2
click at [760, 222] on input "[PHONE_NUMBER]" at bounding box center [829, 222] width 177 height 27
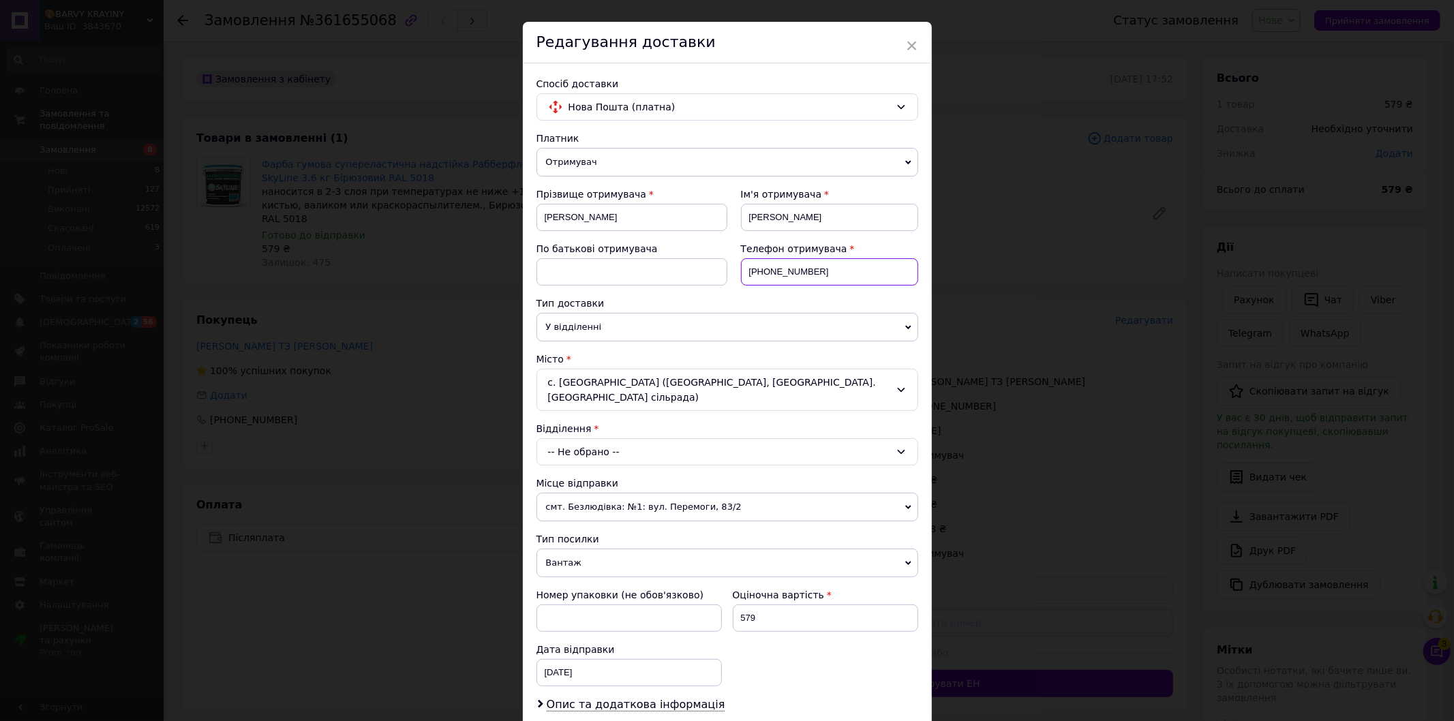
scroll to position [0, 0]
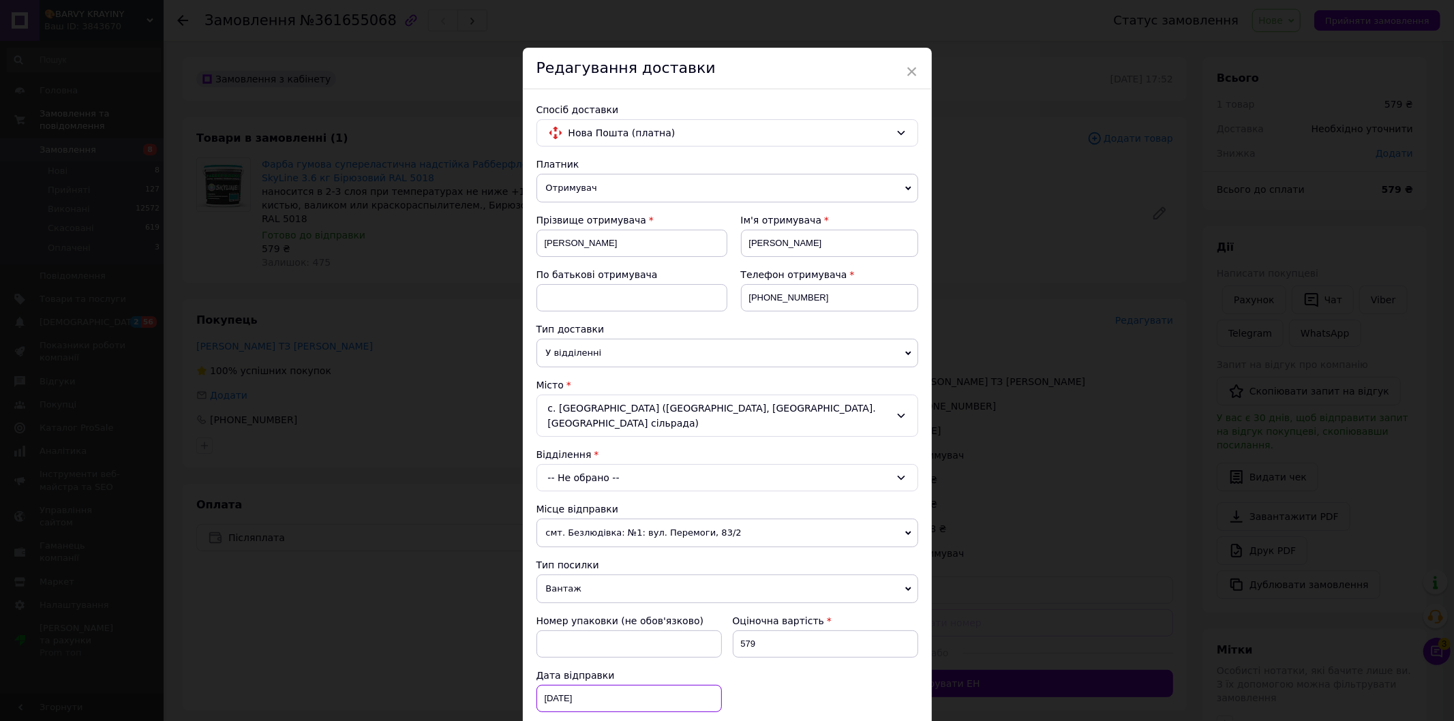
click at [558, 698] on div "[DATE] < 2025 > < Сентябрь > Пн Вт Ср Чт Пт Сб Вс 1 2 3 4 5 6 7 8 9 10 11 12 13…" at bounding box center [629, 698] width 185 height 27
click at [615, 455] on div at bounding box center [727, 360] width 1454 height 721
click at [611, 468] on div "-- Не обрано --" at bounding box center [728, 477] width 382 height 27
click at [599, 344] on span "У відділенні" at bounding box center [728, 353] width 382 height 29
click at [614, 505] on input at bounding box center [728, 508] width 374 height 25
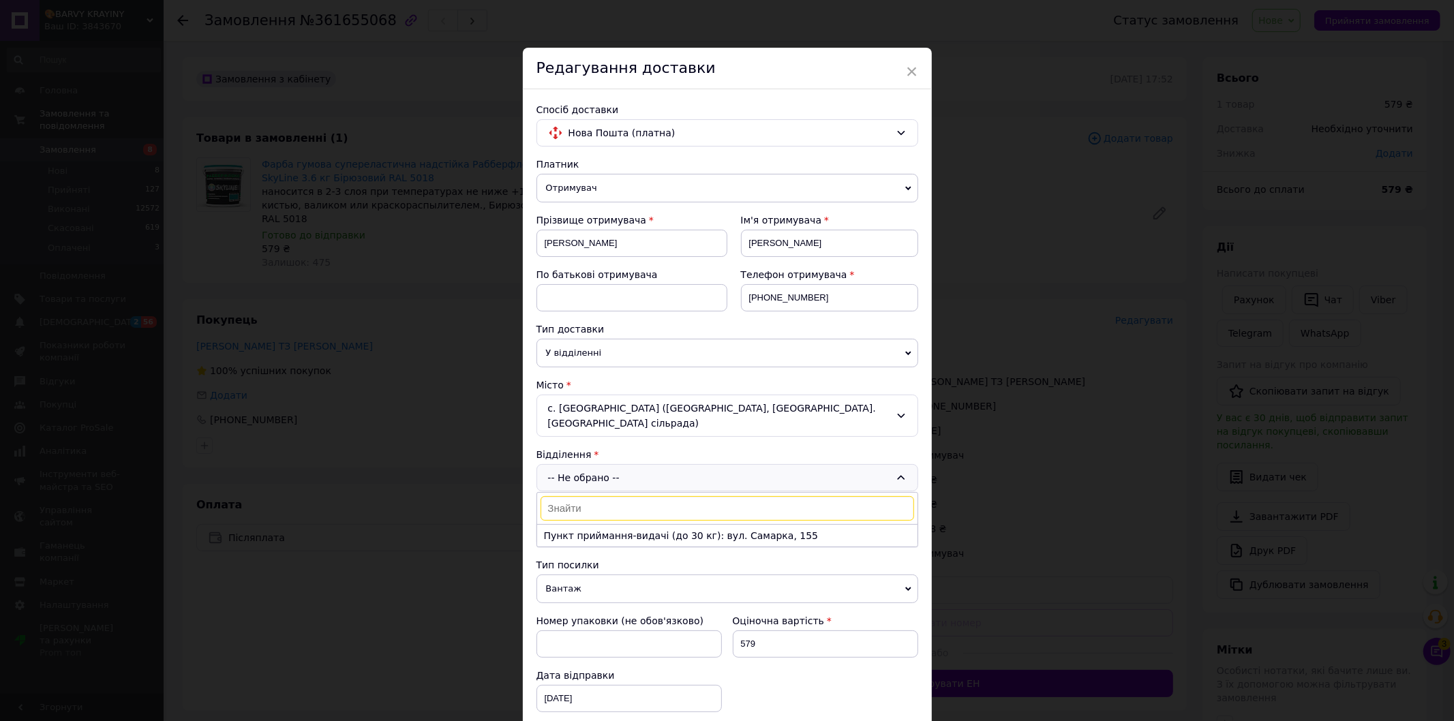
click at [625, 403] on div "с. [GEOGRAPHIC_DATA] ([GEOGRAPHIC_DATA], [GEOGRAPHIC_DATA]. [GEOGRAPHIC_DATA] с…" at bounding box center [728, 416] width 382 height 42
drag, startPoint x: 841, startPoint y: 406, endPoint x: 707, endPoint y: 405, distance: 133.6
click at [707, 405] on div "с. [GEOGRAPHIC_DATA] ([GEOGRAPHIC_DATA], [GEOGRAPHIC_DATA]. [GEOGRAPHIC_DATA] с…" at bounding box center [728, 416] width 382 height 42
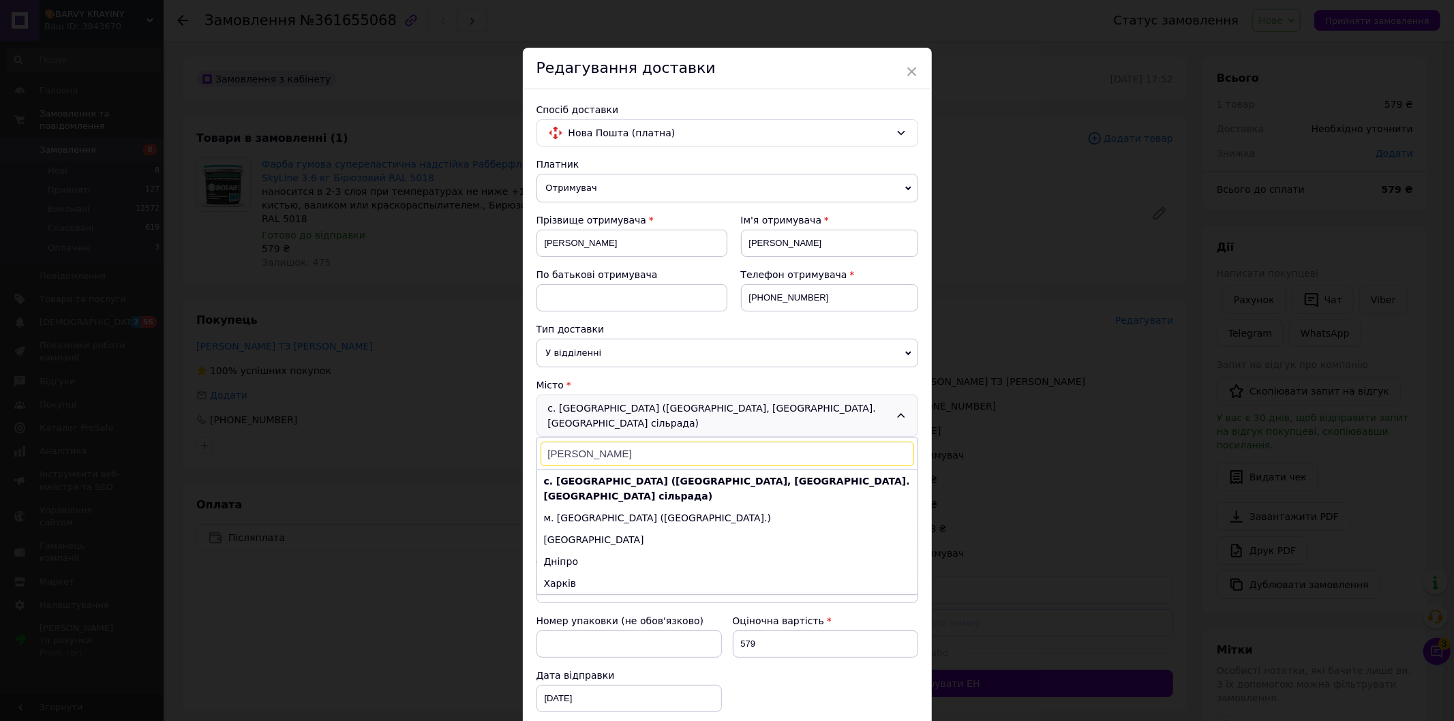
type input "[PERSON_NAME]"
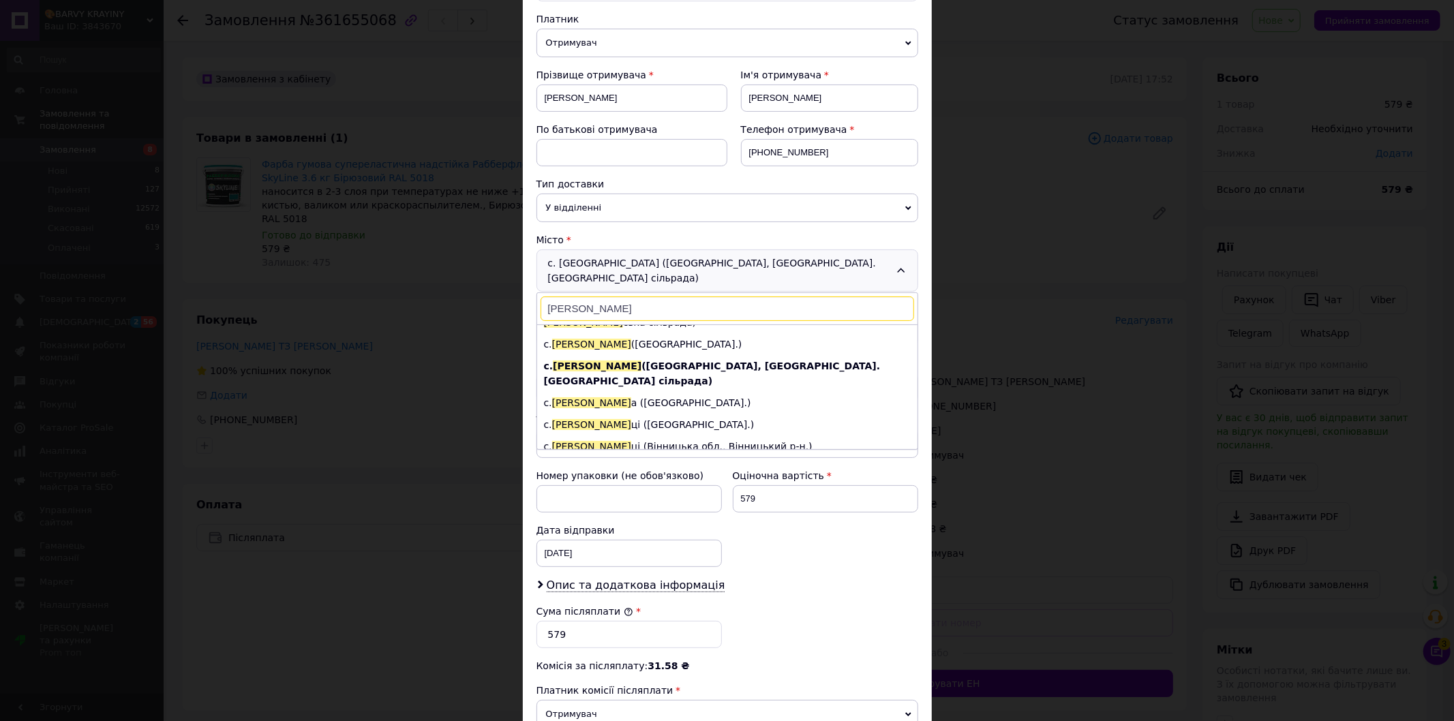
scroll to position [151, 0]
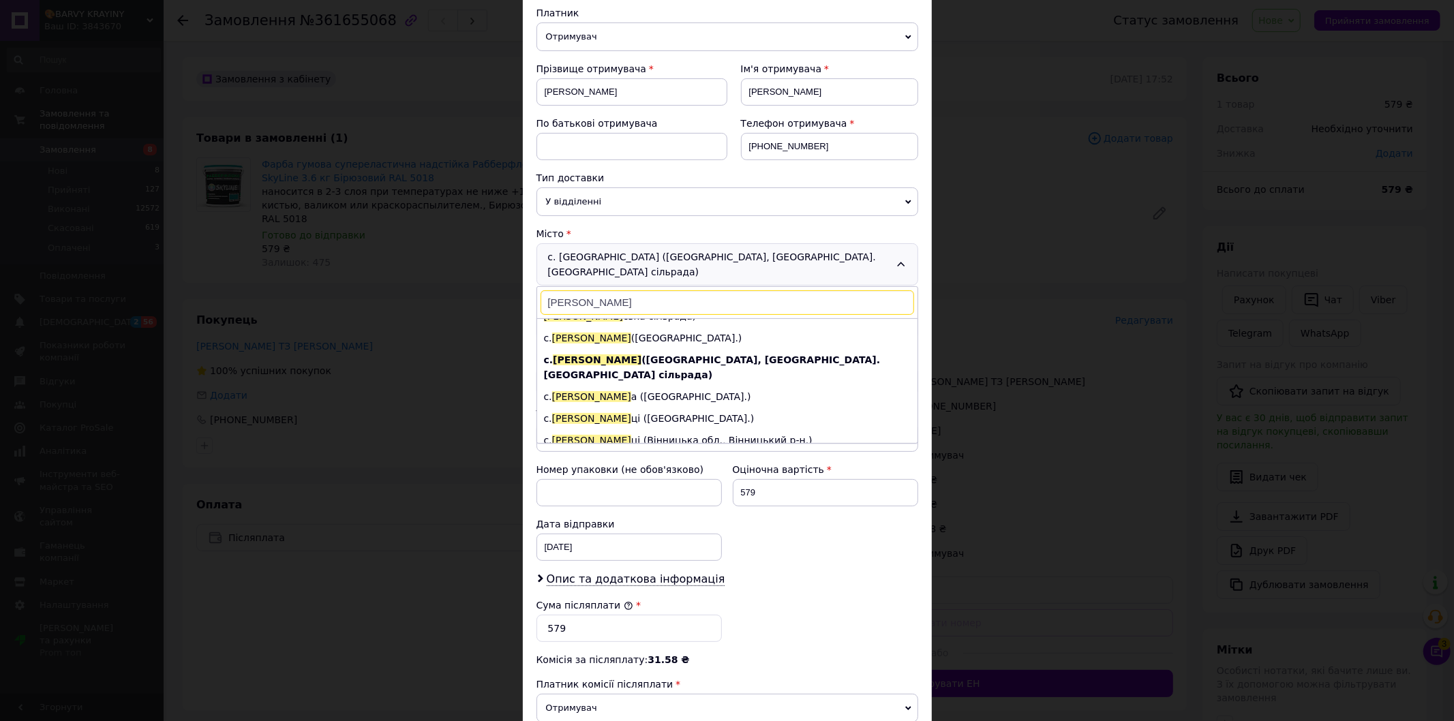
drag, startPoint x: 575, startPoint y: 285, endPoint x: 481, endPoint y: 271, distance: 95.2
click at [481, 271] on div "× Редагування доставки Спосіб доставки Нова Пошта (платна) Платник Отримувач Ві…" at bounding box center [727, 360] width 1454 height 721
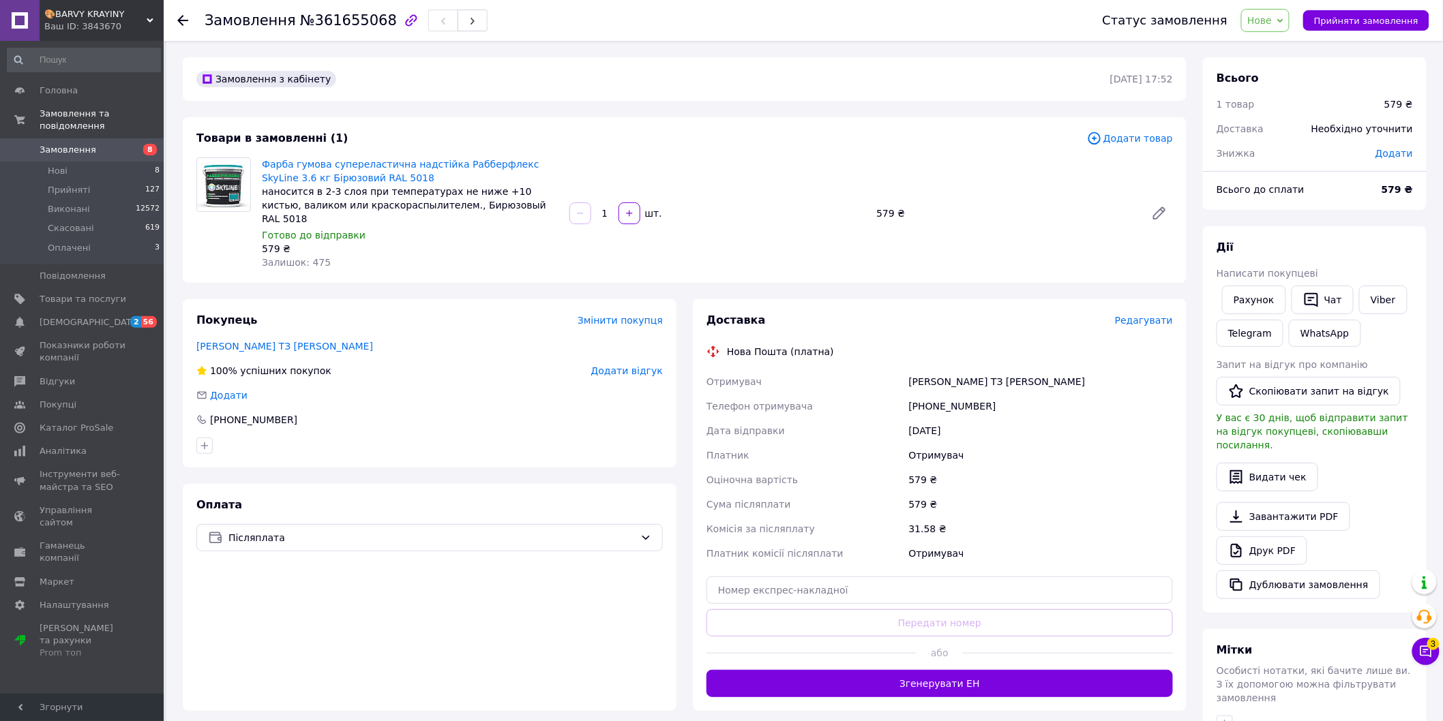
click at [1151, 315] on span "Редагувати" at bounding box center [1144, 320] width 58 height 11
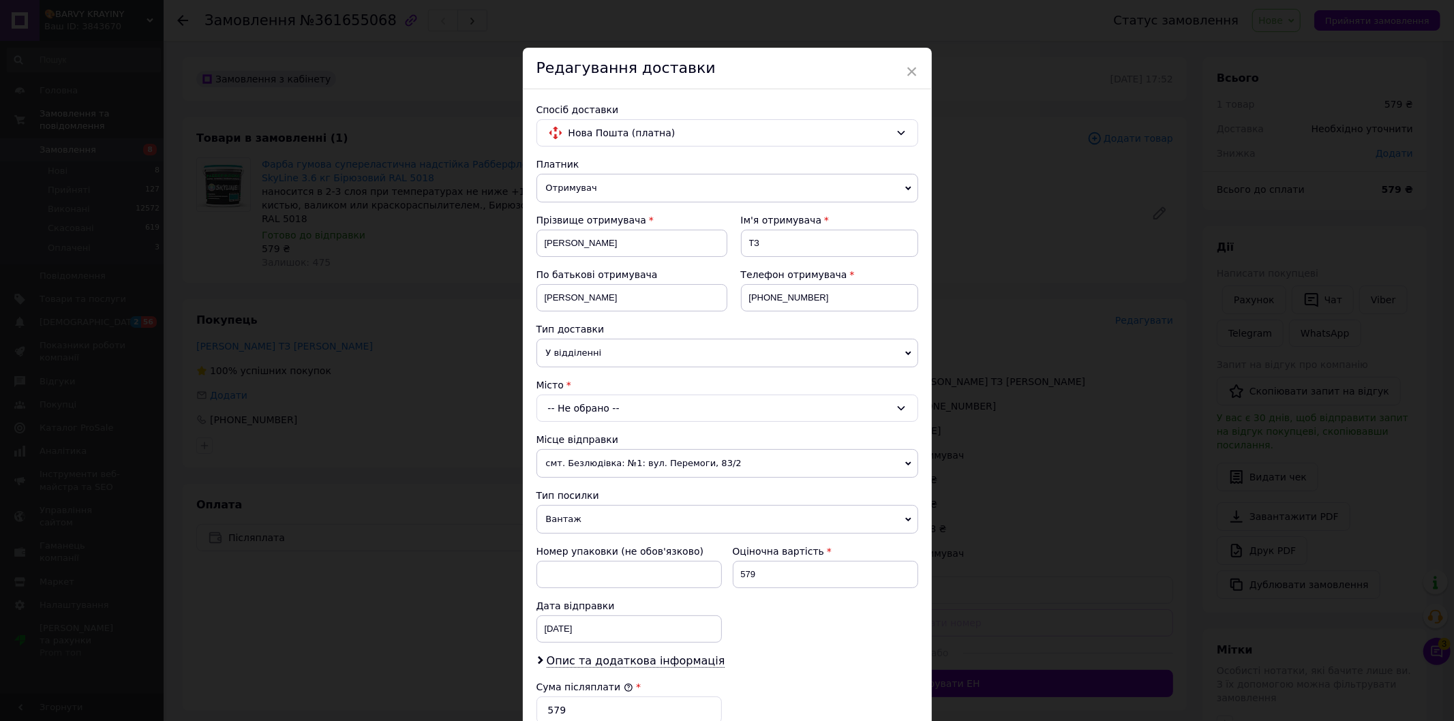
click at [670, 409] on div "-- Не обрано --" at bounding box center [728, 408] width 382 height 27
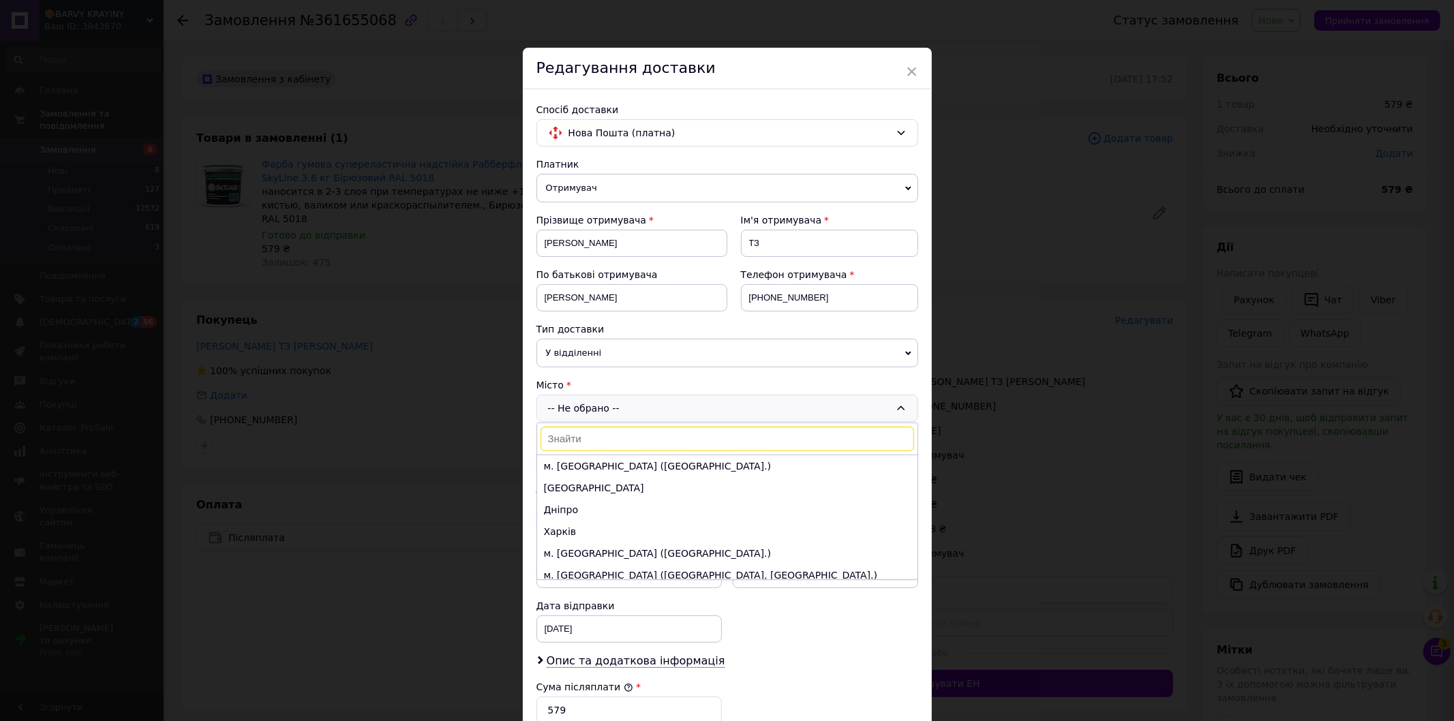
click at [638, 441] on input at bounding box center [728, 439] width 374 height 25
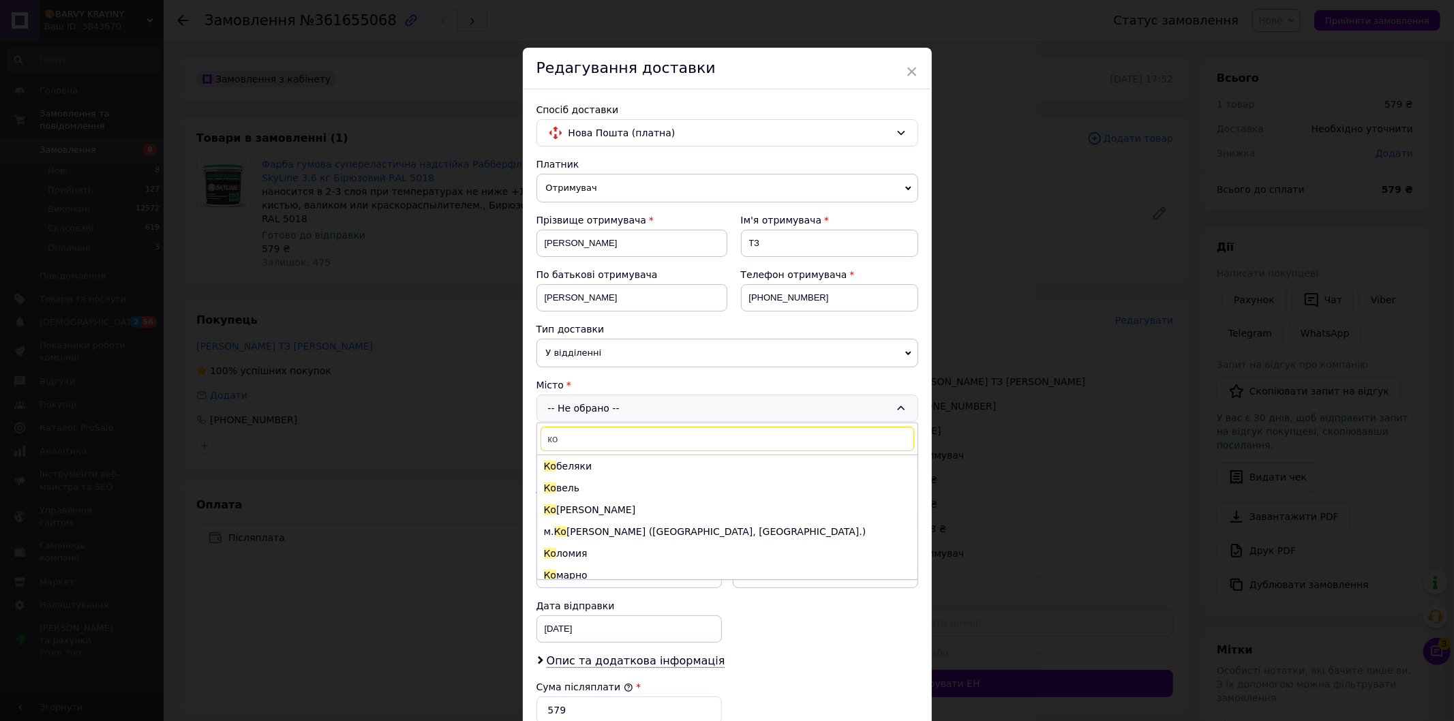
click at [617, 441] on input "ко" at bounding box center [728, 439] width 374 height 25
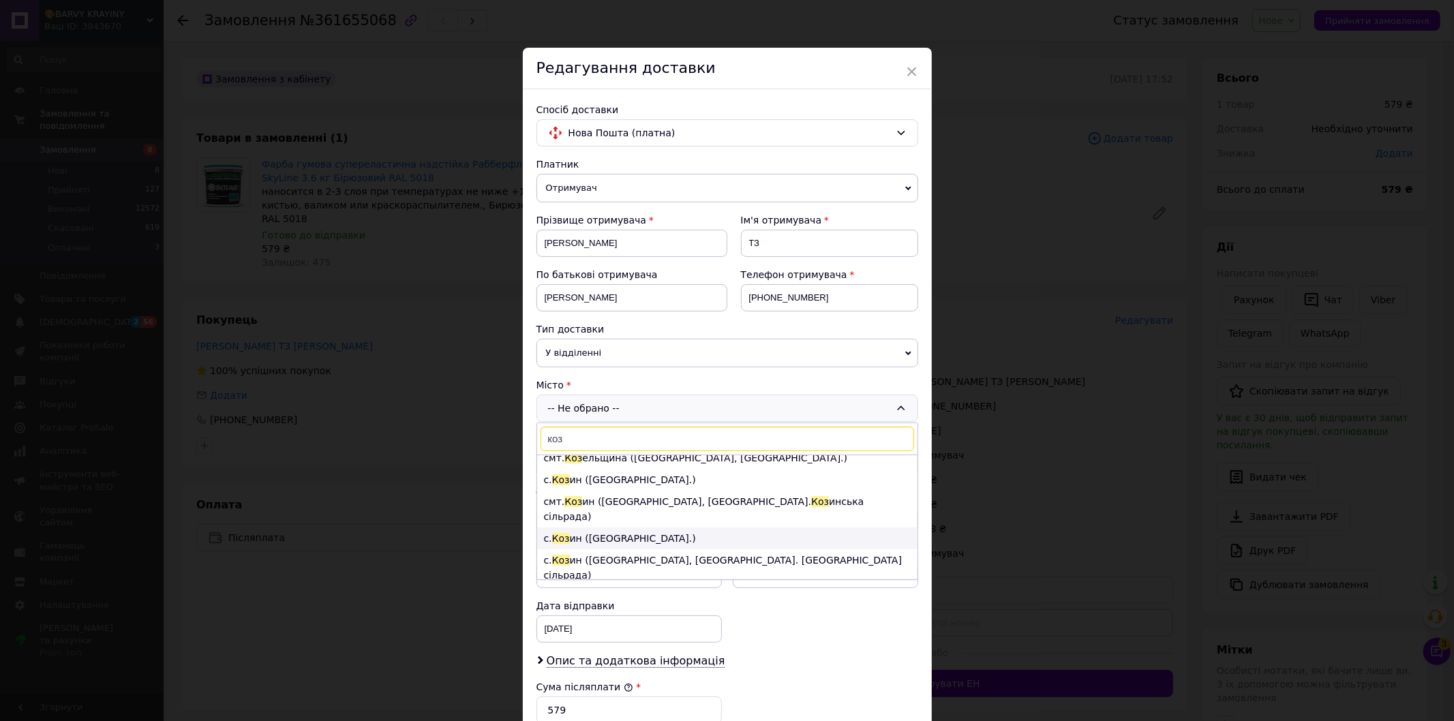
scroll to position [303, 0]
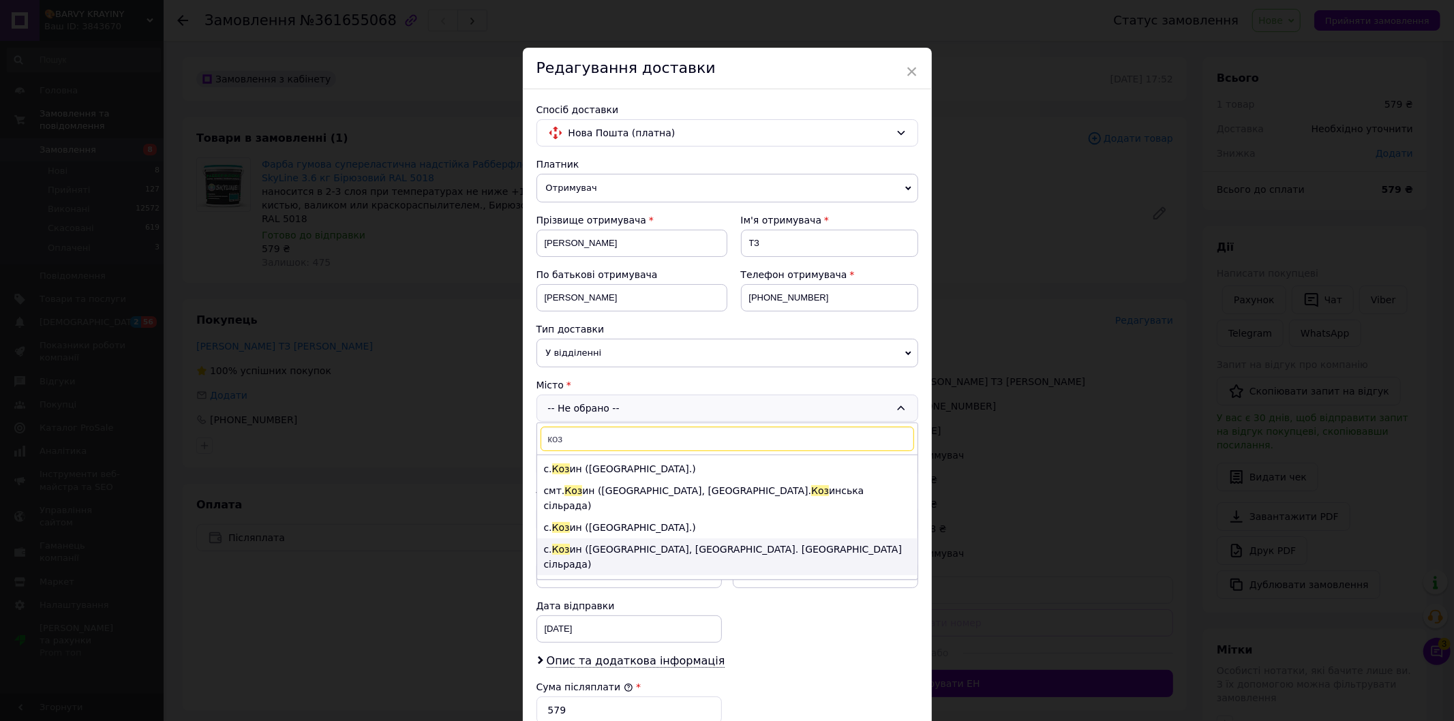
type input "коз"
click at [621, 539] on li "с. Коз ин ([GEOGRAPHIC_DATA], [GEOGRAPHIC_DATA]. [GEOGRAPHIC_DATA] сільрада)" at bounding box center [727, 557] width 380 height 37
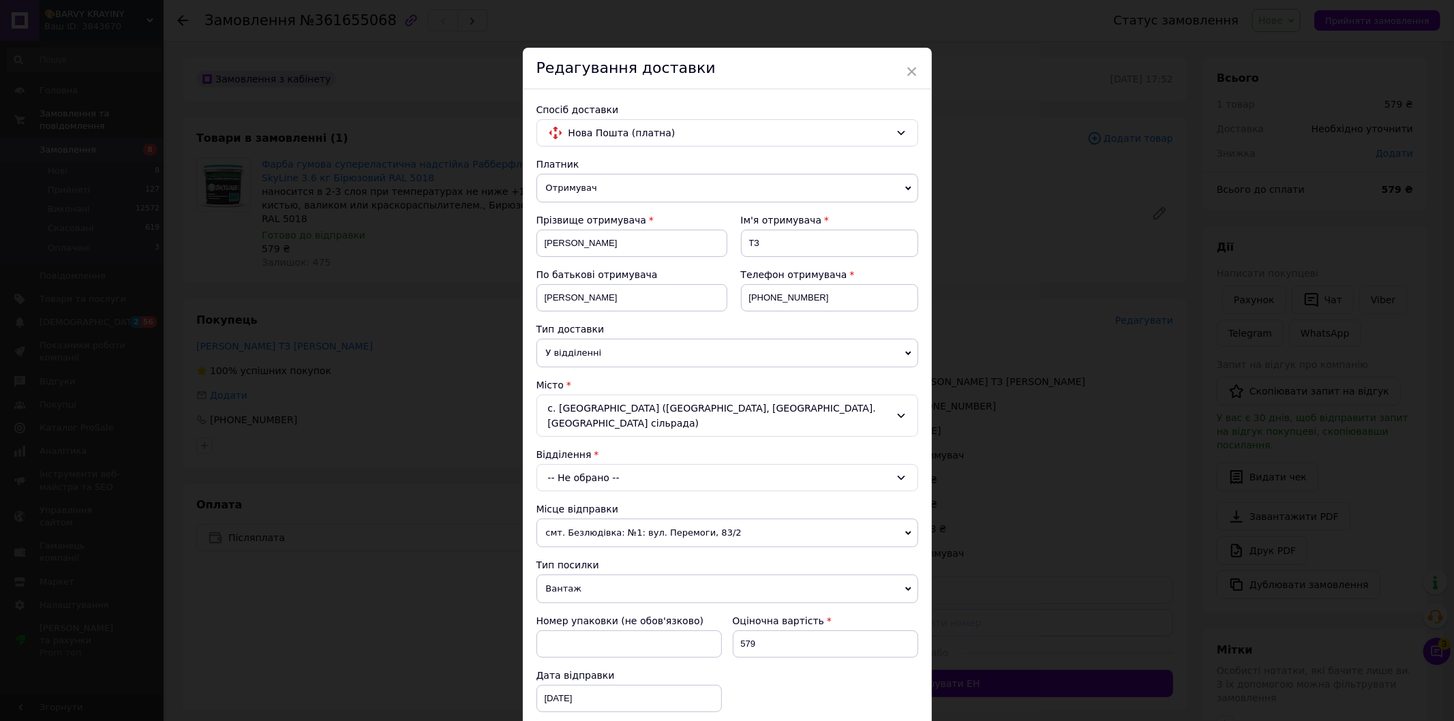
click at [652, 464] on div "-- Не обрано --" at bounding box center [728, 477] width 382 height 27
click at [604, 525] on li "Пункт приймання-видачі (до 30 кг): вул. Самарка, 155" at bounding box center [727, 536] width 380 height 22
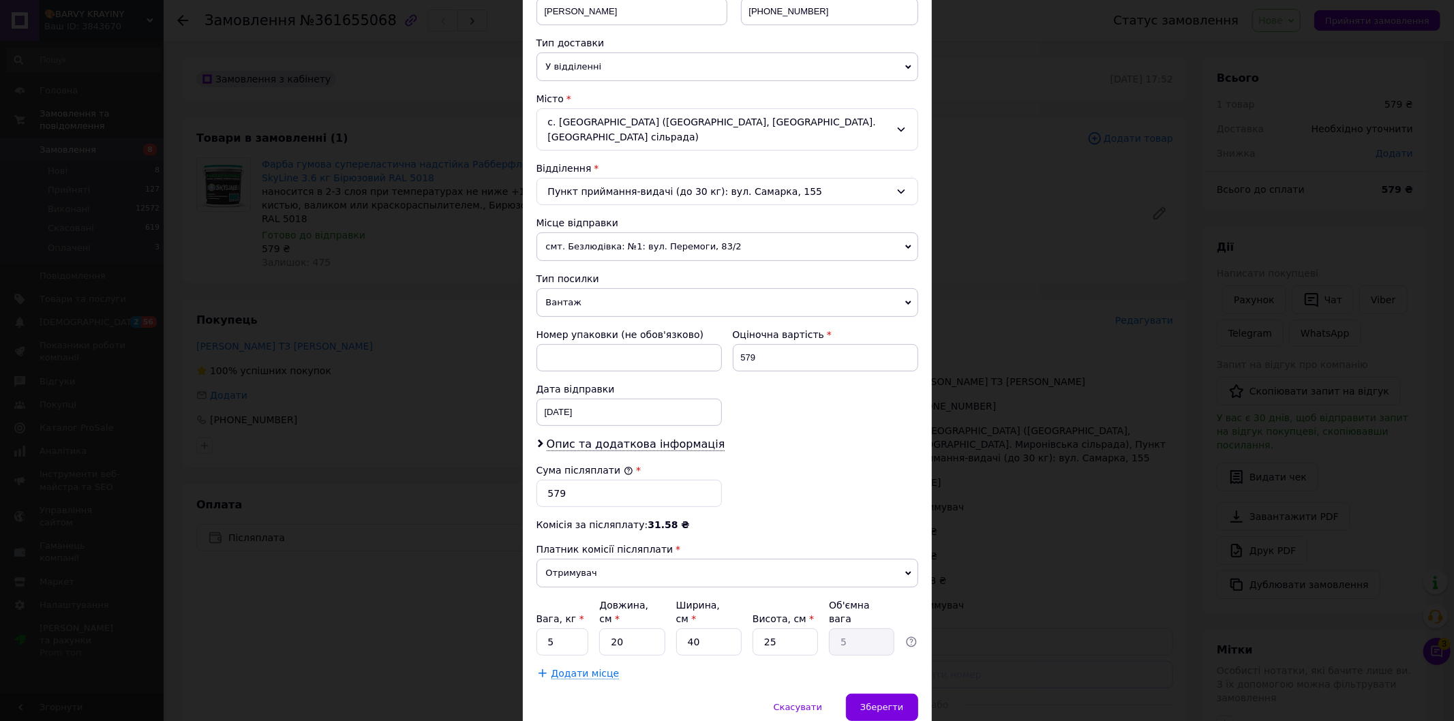
scroll to position [320, 0]
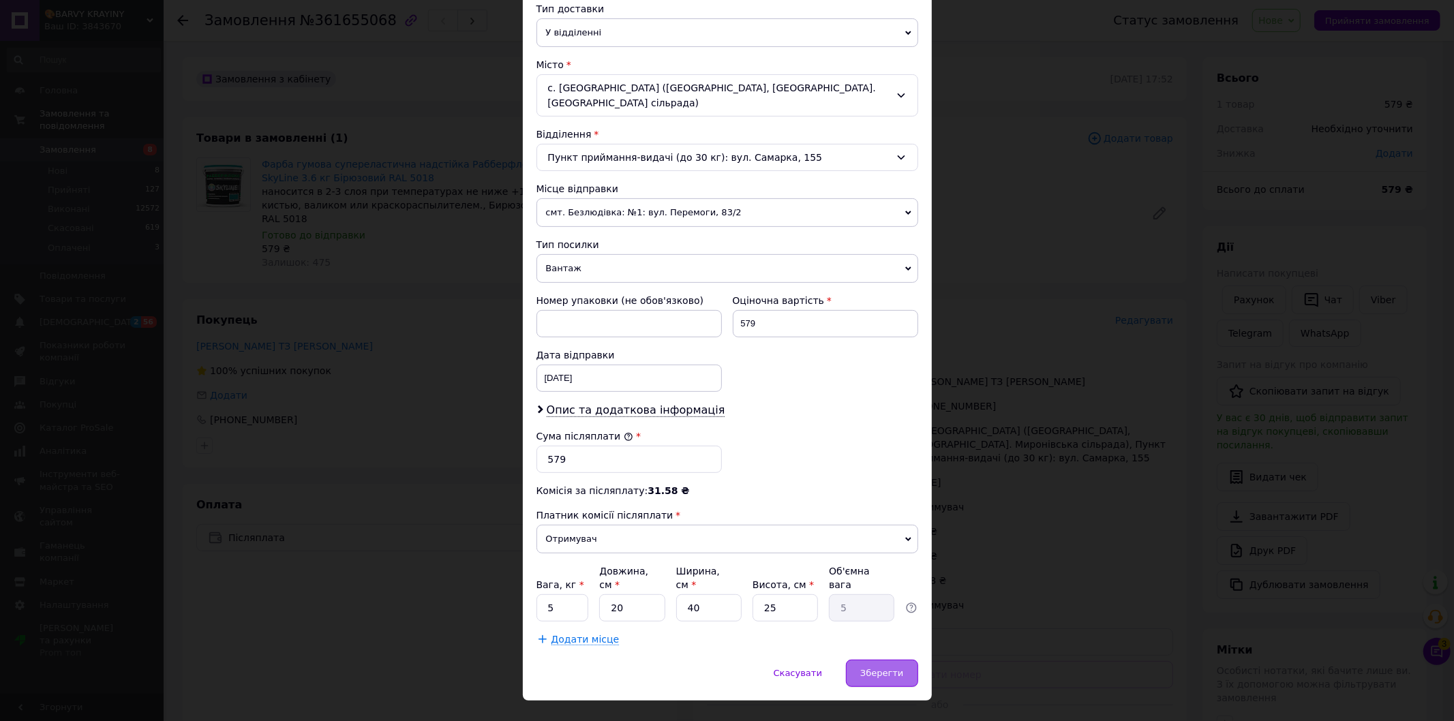
click at [871, 668] on span "Зберегти" at bounding box center [881, 673] width 43 height 10
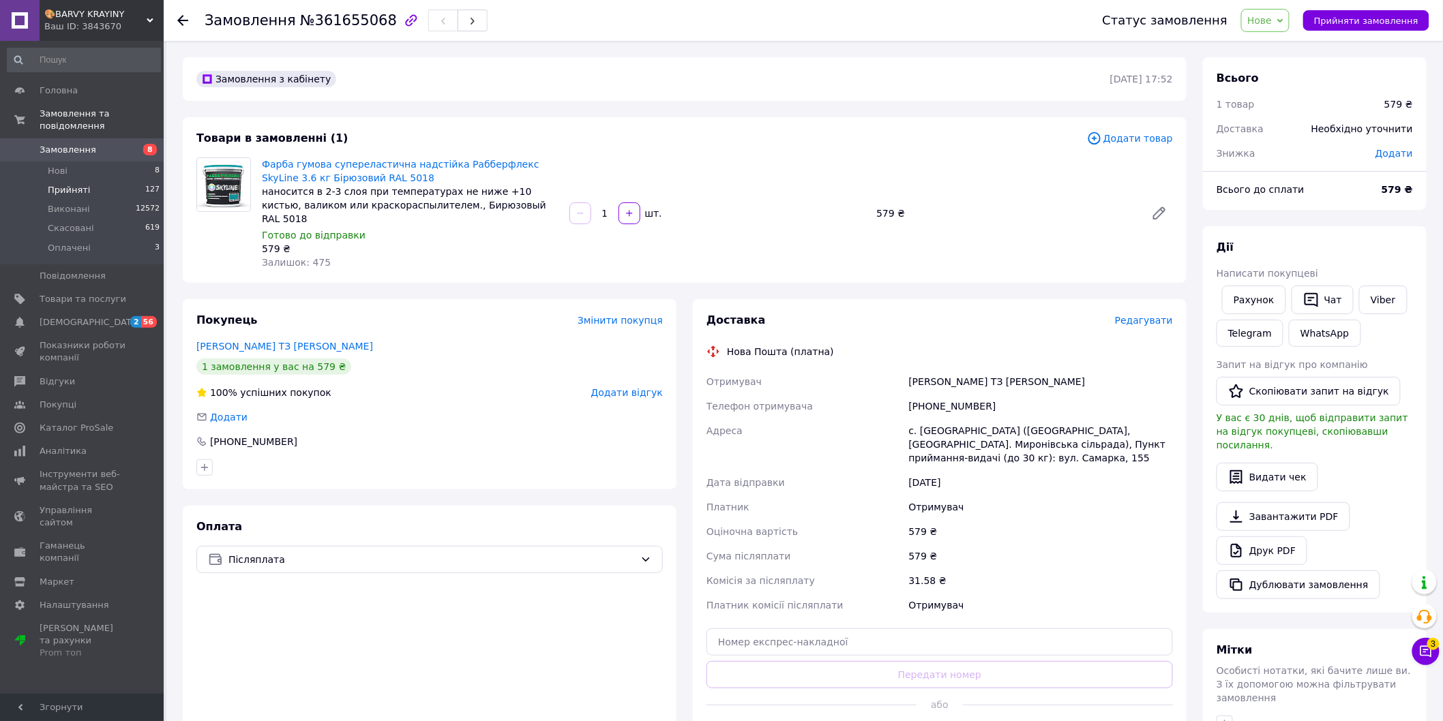
click at [66, 184] on span "Прийняті" at bounding box center [69, 190] width 42 height 12
